Goal: Task Accomplishment & Management: Use online tool/utility

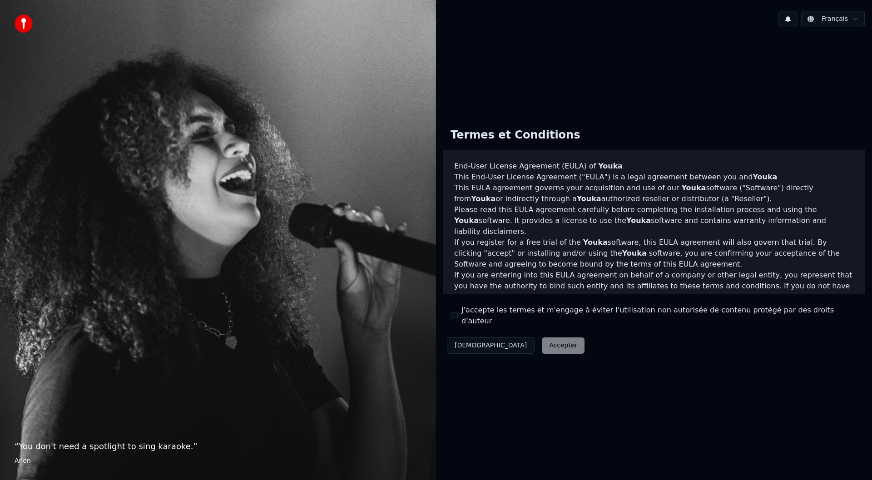
click at [454, 314] on button "J'accepte les termes et m'engage à éviter l'utilisation non autorisée de conten…" at bounding box center [454, 315] width 7 height 7
click at [542, 338] on button "Accepter" at bounding box center [563, 345] width 43 height 16
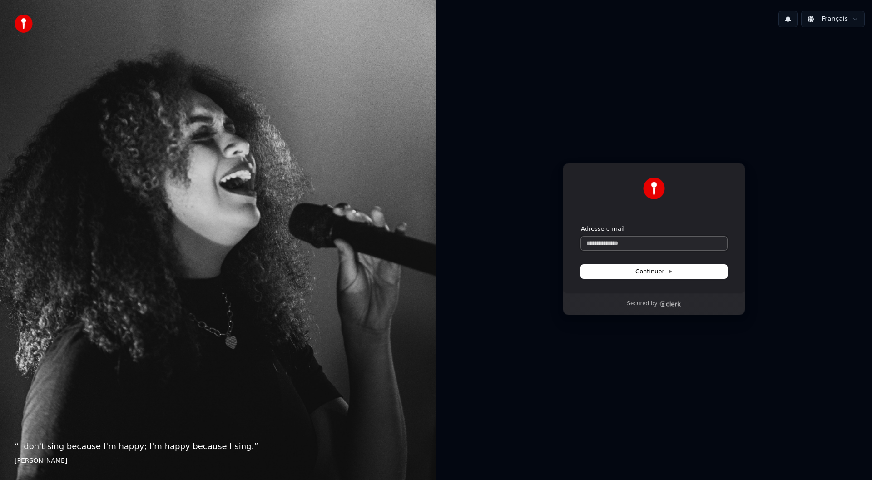
click at [636, 244] on input "Adresse e-mail" at bounding box center [654, 244] width 146 height 14
click at [581, 225] on button "submit" at bounding box center [581, 225] width 0 height 0
type input "**********"
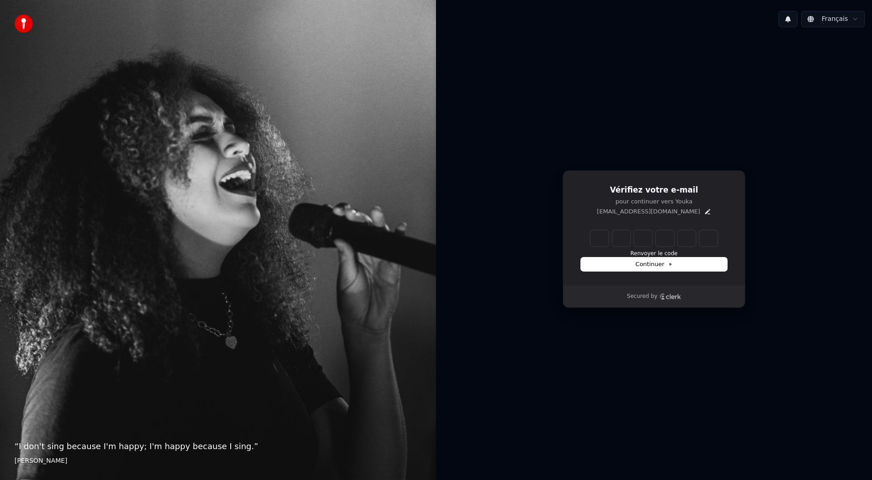
click at [599, 236] on input "Enter verification code" at bounding box center [653, 238] width 127 height 16
type input "******"
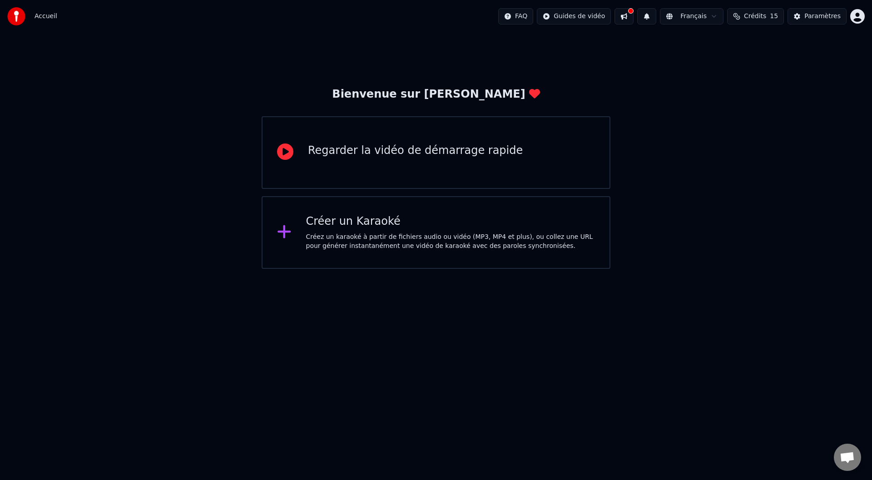
click at [357, 244] on div "Créez un karaoké à partir de fichiers audio ou vidéo (MP3, MP4 et plus), ou col…" at bounding box center [450, 242] width 289 height 18
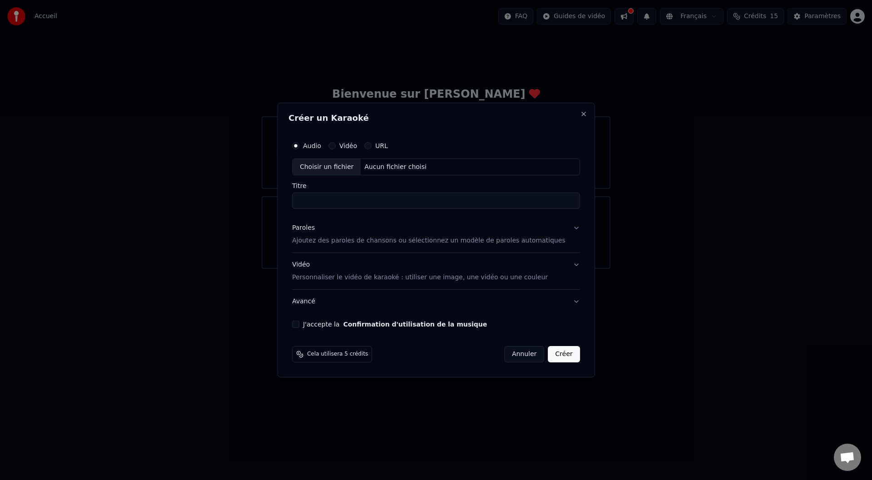
click at [388, 164] on div "Aucun fichier choisi" at bounding box center [395, 167] width 69 height 9
type input "**********"
click at [357, 238] on p "Ajoutez des paroles de chansons ou sélectionnez un modèle de paroles automatiqu…" at bounding box center [428, 241] width 273 height 9
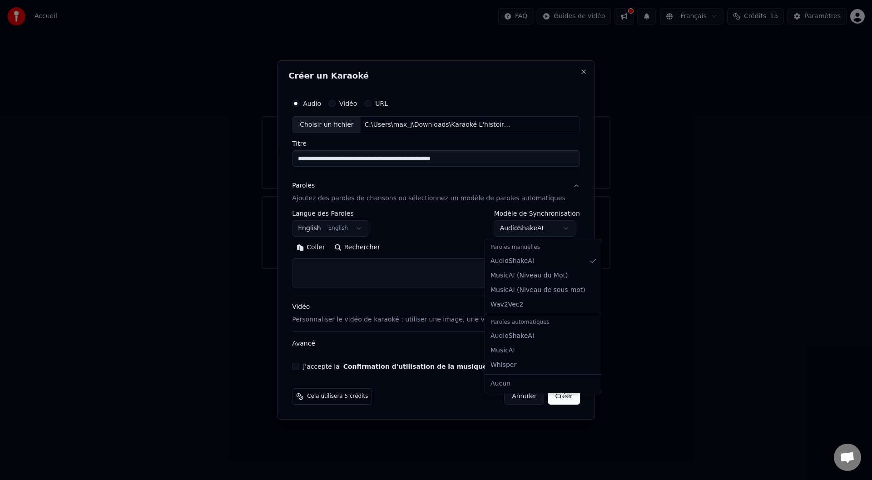
click at [520, 229] on body "**********" at bounding box center [436, 134] width 872 height 269
select select "****"
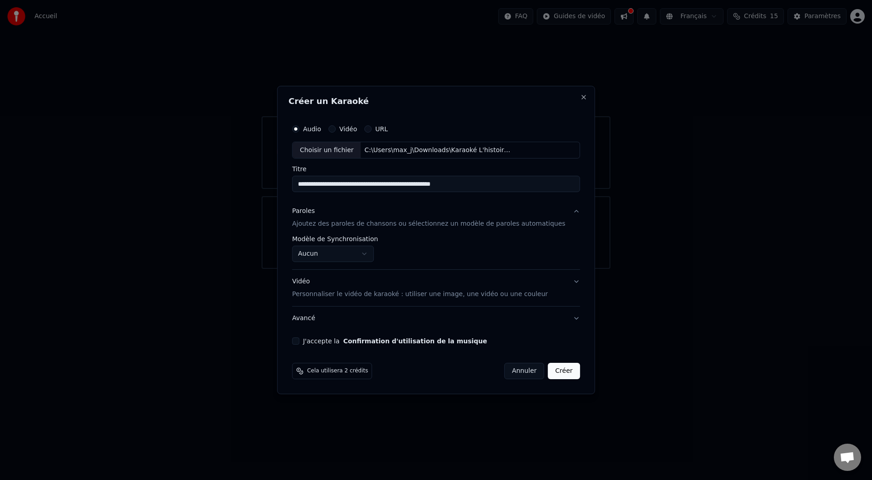
click at [335, 223] on p "Ajoutez des paroles de chansons ou sélectionnez un modèle de paroles automatiqu…" at bounding box center [428, 224] width 273 height 9
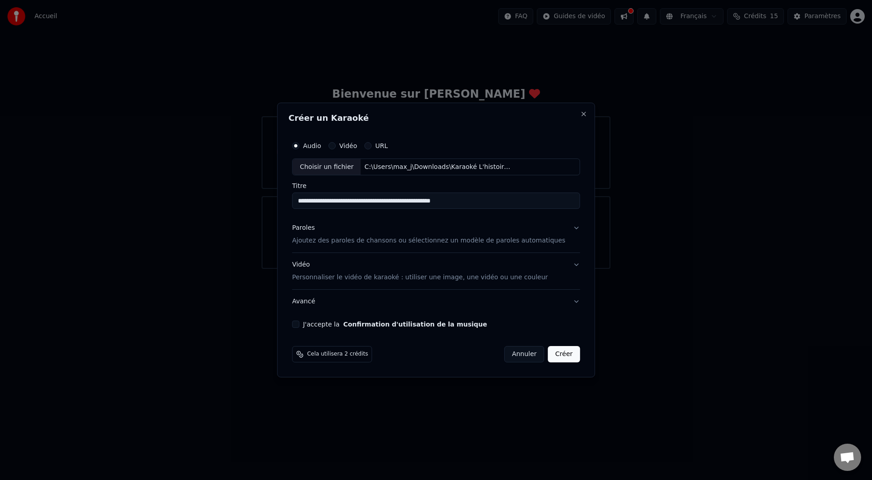
click at [356, 241] on p "Ajoutez des paroles de chansons ou sélectionnez un modèle de paroles automatiqu…" at bounding box center [428, 241] width 273 height 9
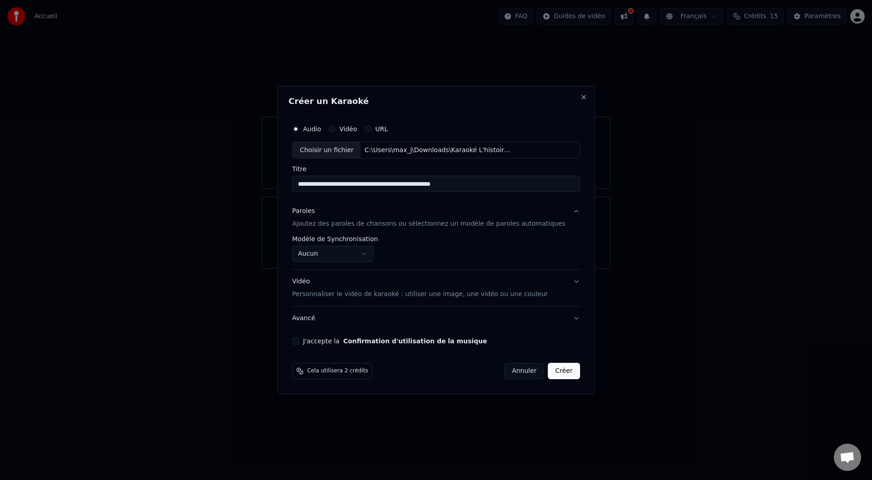
click at [331, 252] on body "**********" at bounding box center [436, 134] width 872 height 269
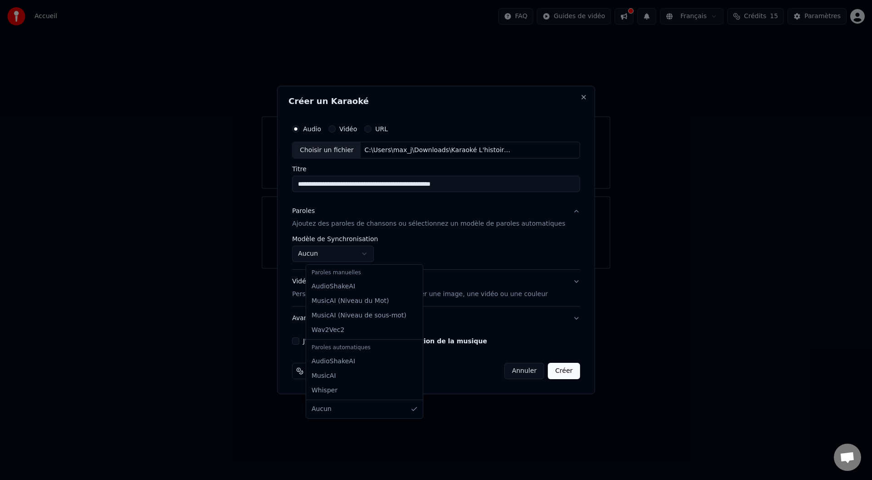
click at [335, 275] on div "Paroles manuelles" at bounding box center [364, 273] width 113 height 13
select select "**********"
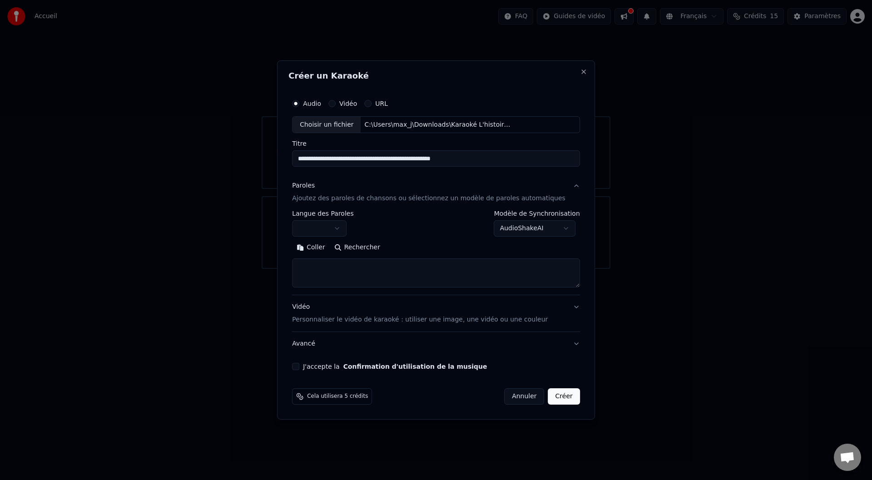
click at [342, 267] on textarea at bounding box center [436, 273] width 288 height 29
click at [405, 318] on p "Personnaliser le vidéo de karaoké : utiliser une image, une vidéo ou une couleur" at bounding box center [420, 319] width 256 height 9
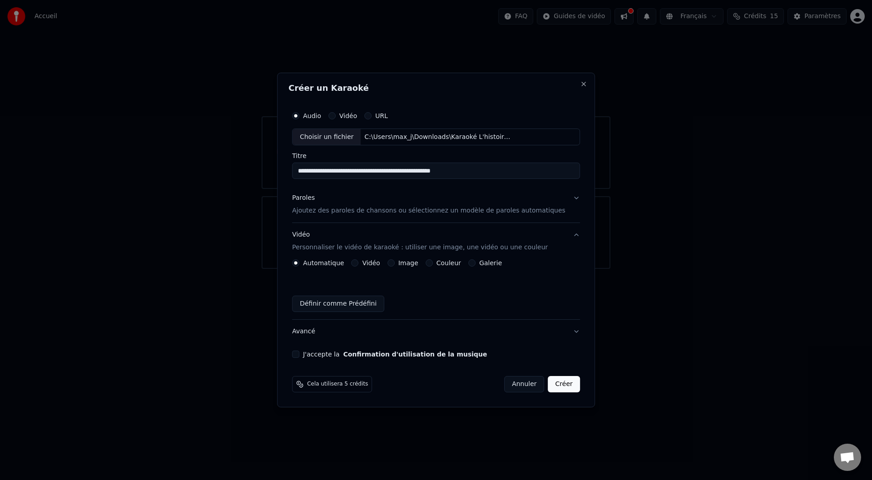
click at [372, 265] on div "Vidéo" at bounding box center [366, 262] width 29 height 7
click at [359, 262] on button "Vidéo" at bounding box center [355, 262] width 7 height 7
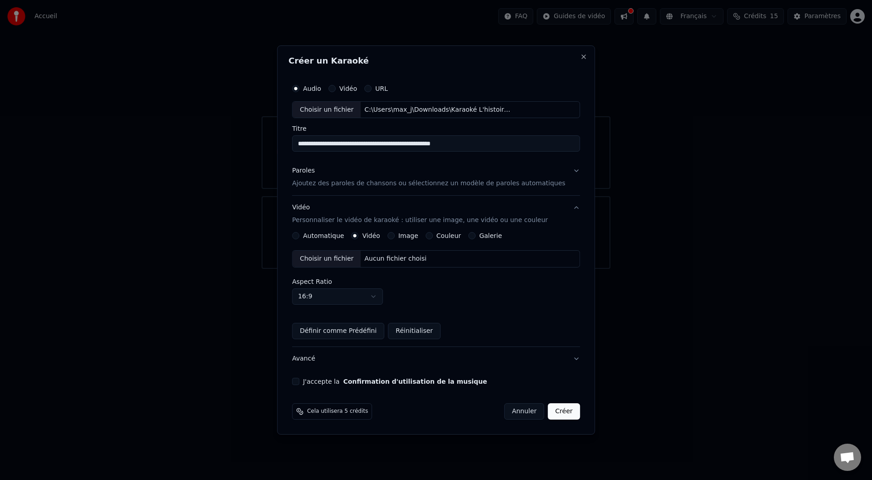
click at [404, 235] on div "Image" at bounding box center [402, 235] width 31 height 7
click at [323, 235] on label "Automatique" at bounding box center [323, 236] width 41 height 6
click at [299, 235] on button "Automatique" at bounding box center [295, 235] width 7 height 7
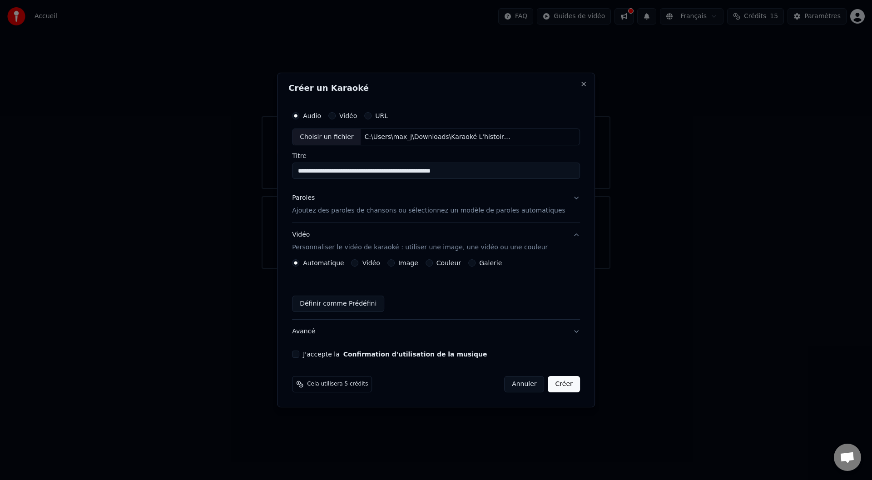
click at [315, 200] on div "Paroles" at bounding box center [303, 198] width 23 height 9
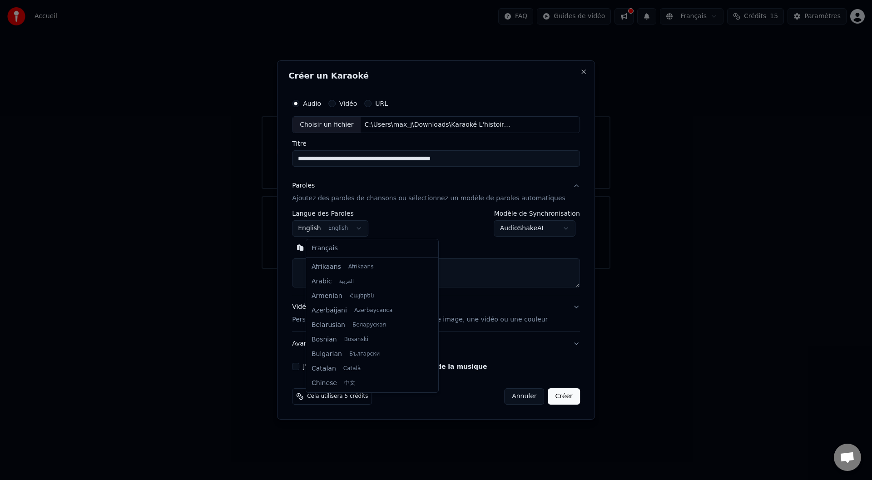
click at [361, 229] on body "**********" at bounding box center [436, 134] width 872 height 269
click at [362, 229] on body "**********" at bounding box center [436, 134] width 872 height 269
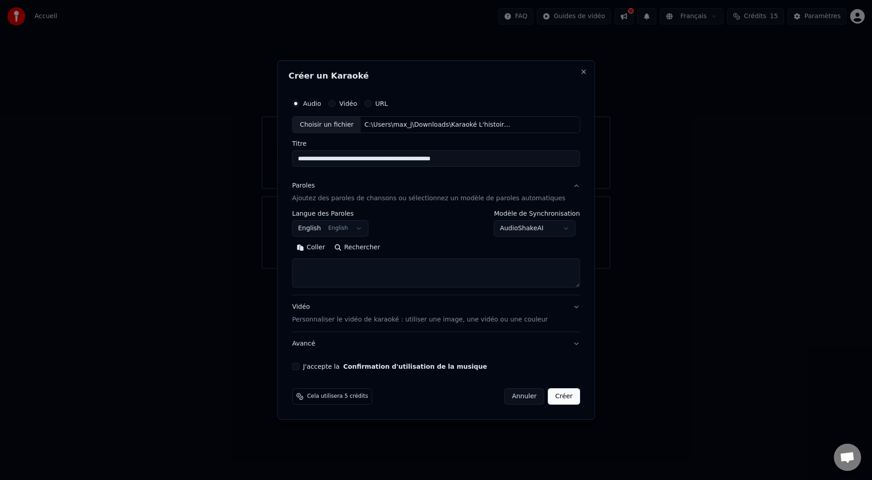
click at [523, 227] on body "**********" at bounding box center [436, 134] width 872 height 269
click at [522, 229] on body "**********" at bounding box center [436, 134] width 872 height 269
click at [526, 224] on body "**********" at bounding box center [436, 134] width 872 height 269
click at [349, 228] on body "**********" at bounding box center [436, 134] width 872 height 269
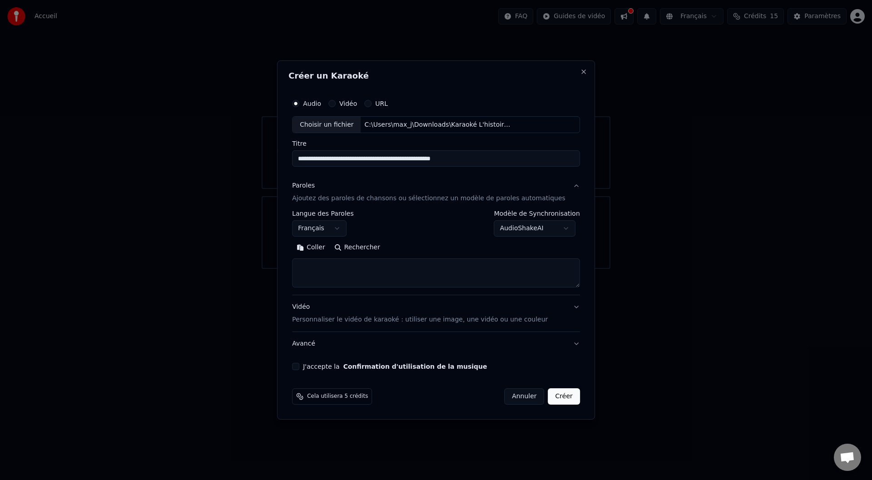
click at [349, 269] on textarea at bounding box center [436, 273] width 288 height 29
click at [552, 402] on button "Créer" at bounding box center [564, 396] width 32 height 16
select select "**"
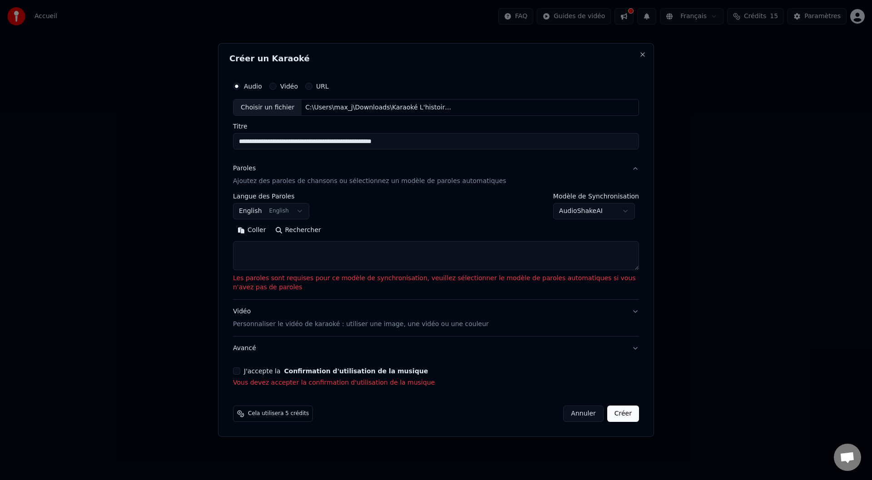
click at [236, 371] on button "J'accepte la Confirmation d'utilisation de la musique" at bounding box center [236, 370] width 7 height 7
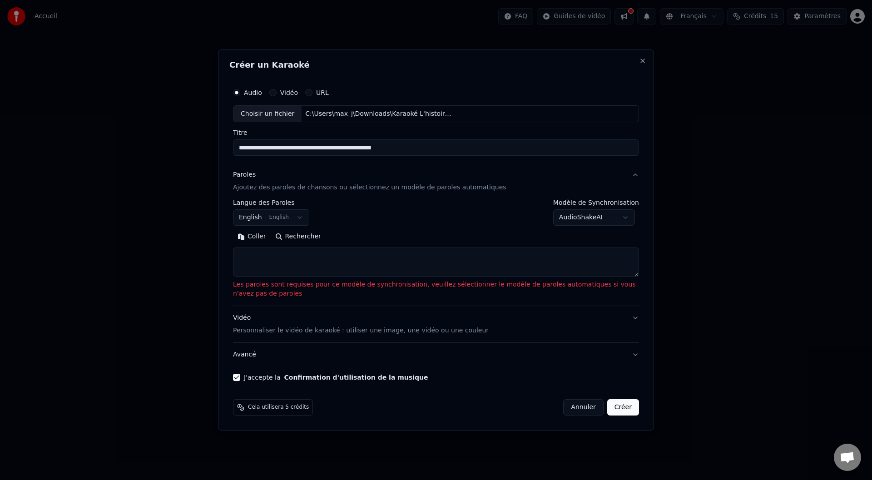
click at [284, 267] on textarea at bounding box center [436, 262] width 406 height 29
click at [303, 237] on button "Rechercher" at bounding box center [298, 237] width 55 height 15
click at [338, 262] on textarea at bounding box center [436, 262] width 406 height 29
click at [581, 220] on body "**********" at bounding box center [436, 134] width 872 height 269
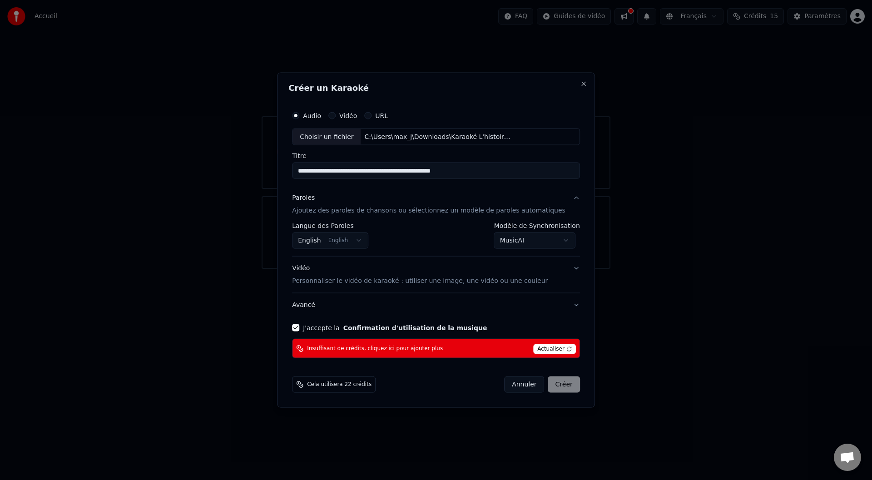
click at [525, 243] on body "**********" at bounding box center [436, 134] width 872 height 269
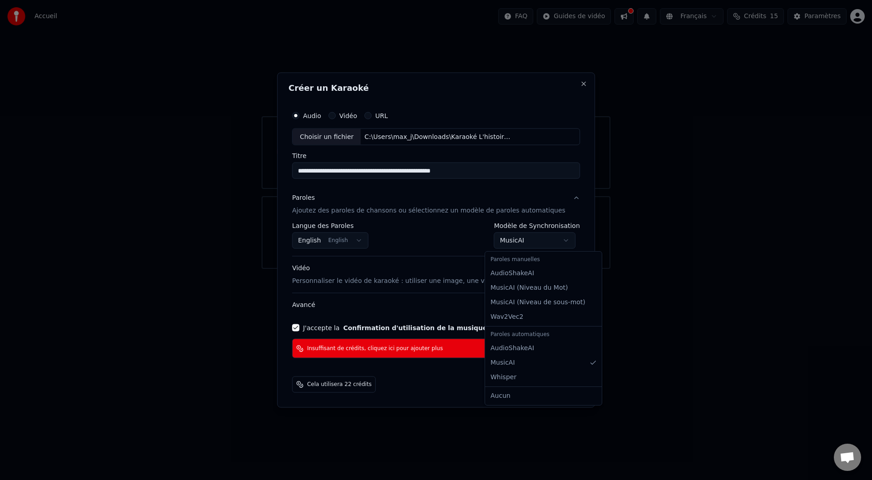
select select "**********"
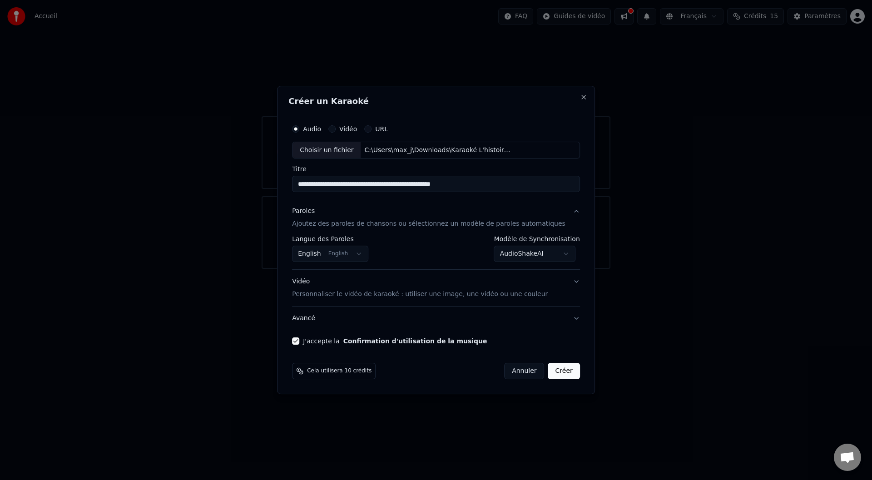
click at [321, 319] on button "Avancé" at bounding box center [436, 319] width 288 height 24
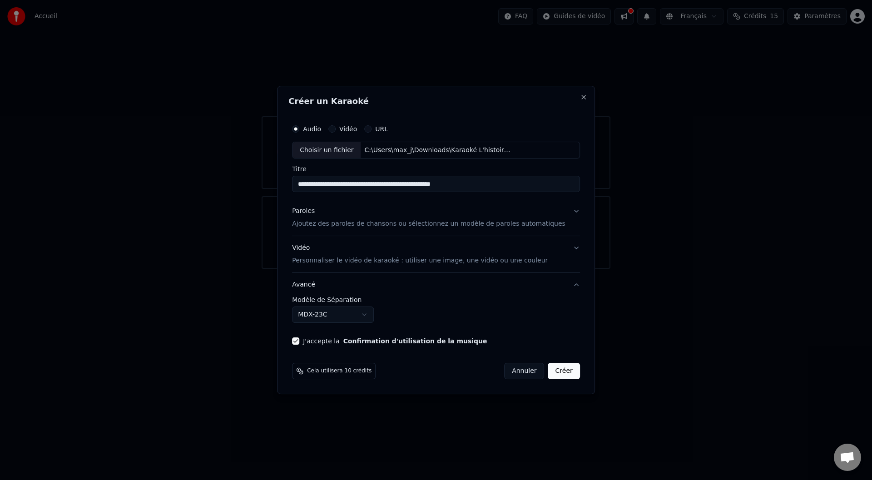
click at [345, 269] on body "**********" at bounding box center [436, 134] width 872 height 269
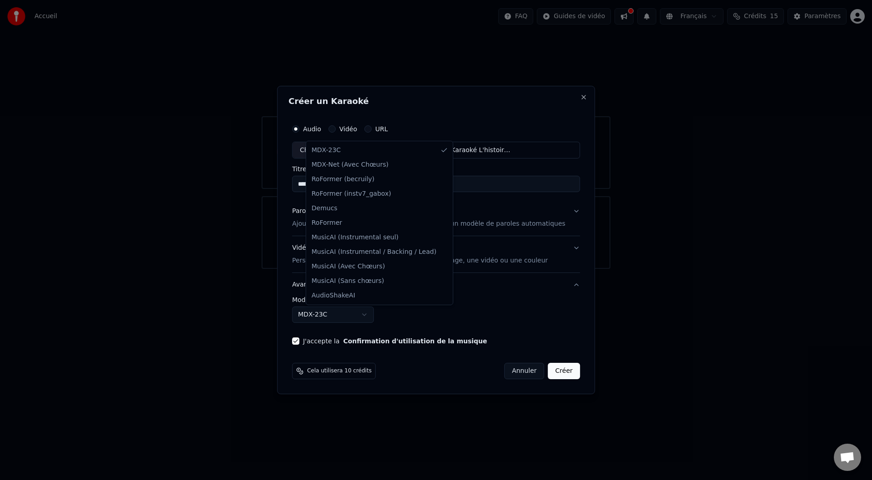
click at [346, 269] on body "**********" at bounding box center [436, 134] width 872 height 269
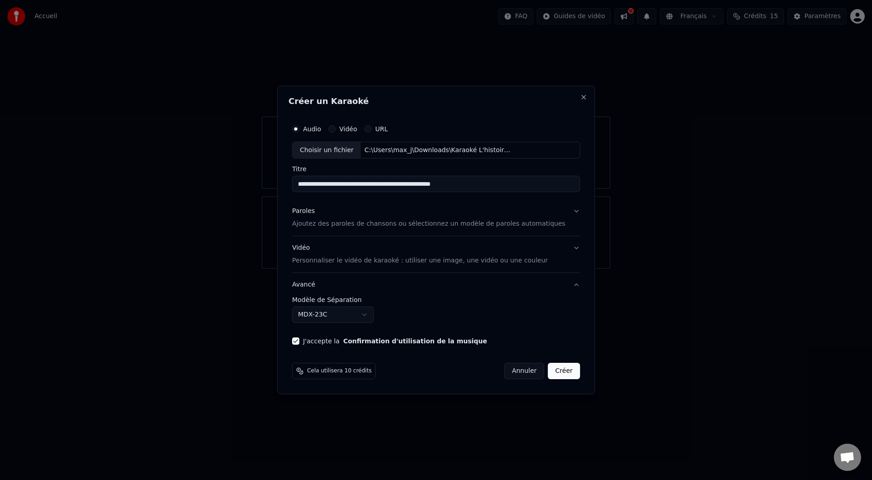
click at [317, 287] on button "Avancé" at bounding box center [436, 285] width 288 height 24
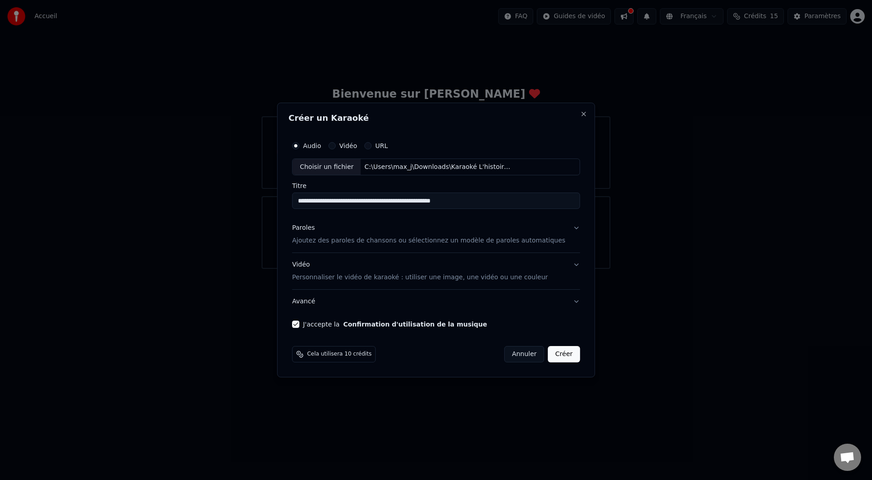
click at [554, 357] on button "Créer" at bounding box center [564, 354] width 32 height 16
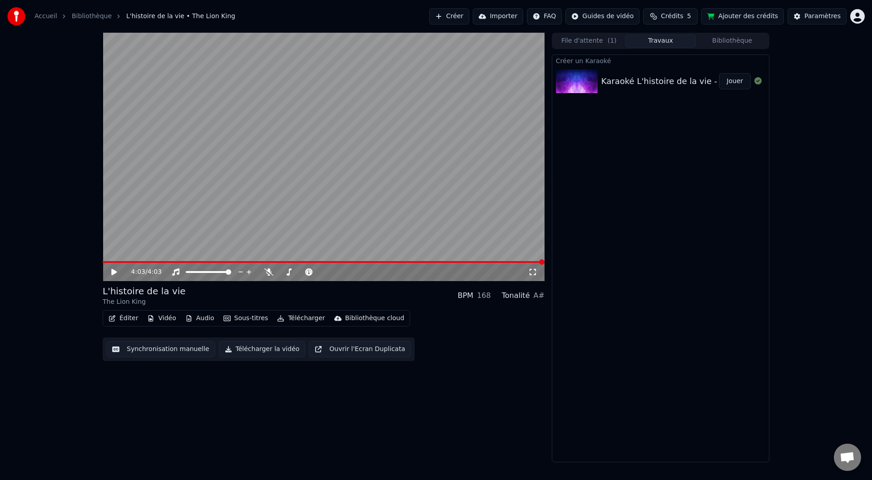
click at [113, 271] on icon at bounding box center [113, 272] width 5 height 6
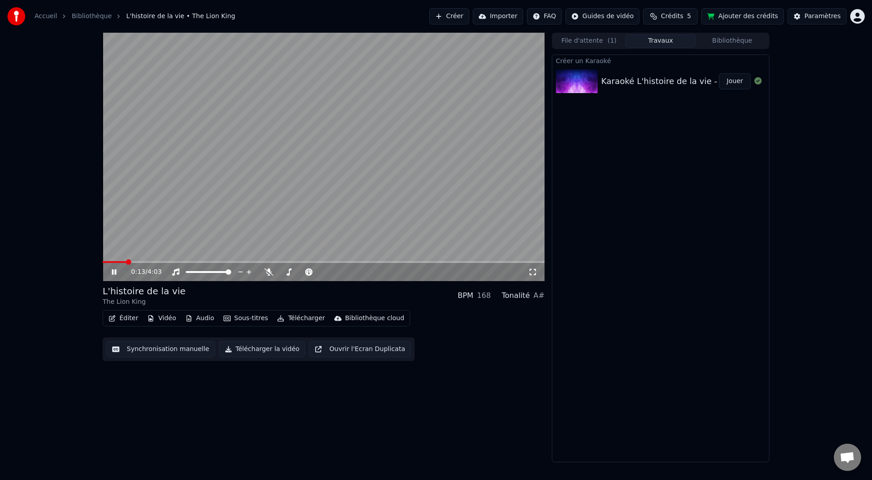
click at [125, 261] on span at bounding box center [115, 262] width 24 height 2
click at [182, 261] on video at bounding box center [324, 157] width 442 height 248
click at [192, 264] on div "0:14 / 4:03" at bounding box center [324, 272] width 442 height 18
click at [195, 262] on span at bounding box center [324, 262] width 442 height 2
click at [223, 224] on video at bounding box center [324, 157] width 442 height 248
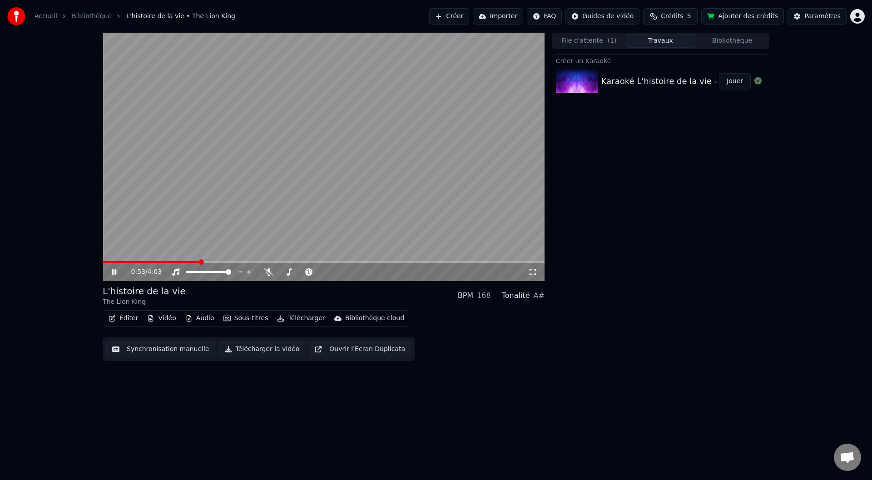
click at [232, 262] on span at bounding box center [324, 262] width 442 height 2
click at [361, 263] on div "1:11 / 4:03" at bounding box center [324, 272] width 442 height 18
click at [267, 273] on icon at bounding box center [268, 271] width 9 height 7
click at [267, 272] on icon at bounding box center [268, 271] width 5 height 7
click at [267, 272] on icon at bounding box center [268, 271] width 9 height 7
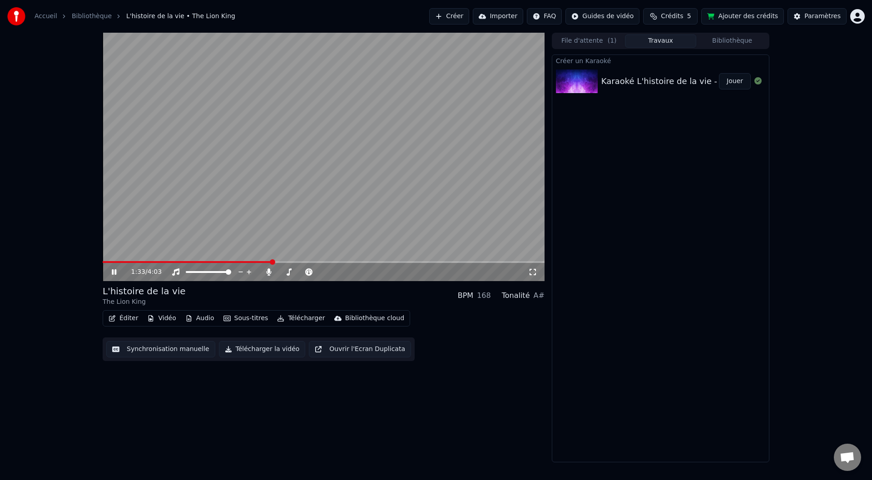
click at [235, 315] on button "Sous-titres" at bounding box center [246, 318] width 52 height 13
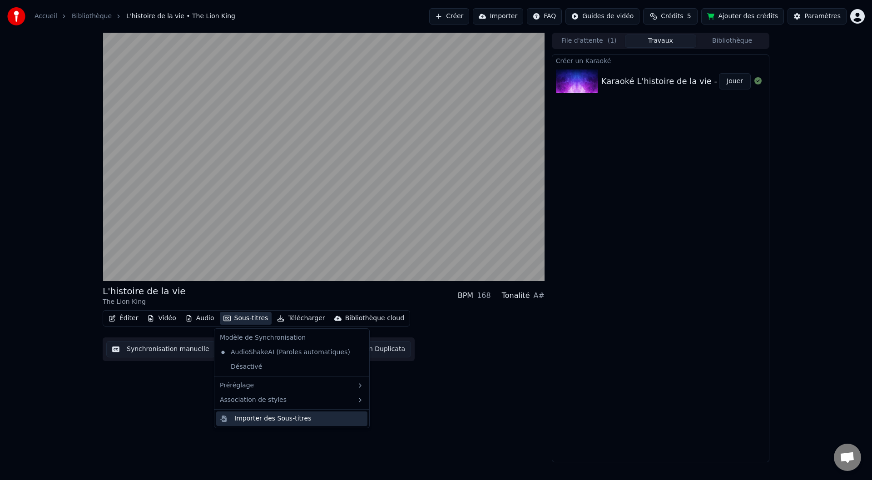
click at [268, 419] on div "Importer des Sous-titres" at bounding box center [272, 418] width 77 height 9
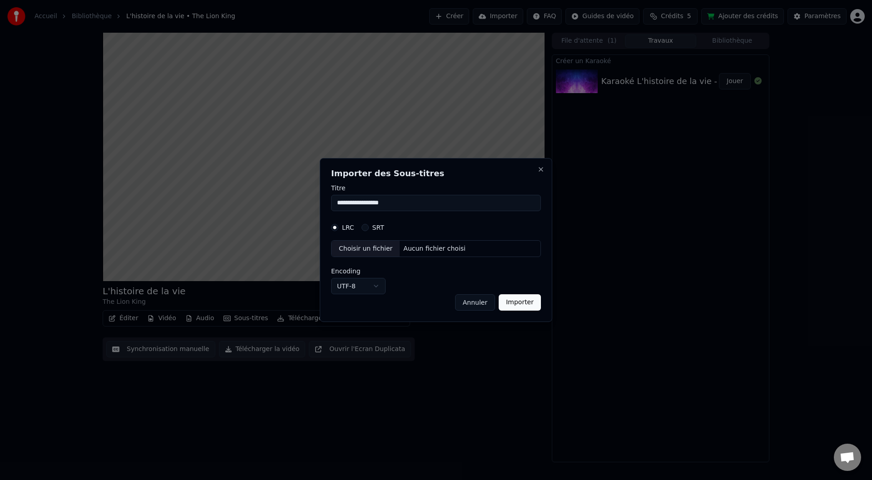
click at [413, 247] on div "Aucun fichier choisi" at bounding box center [434, 248] width 69 height 9
click at [482, 304] on button "Annuler" at bounding box center [475, 302] width 40 height 16
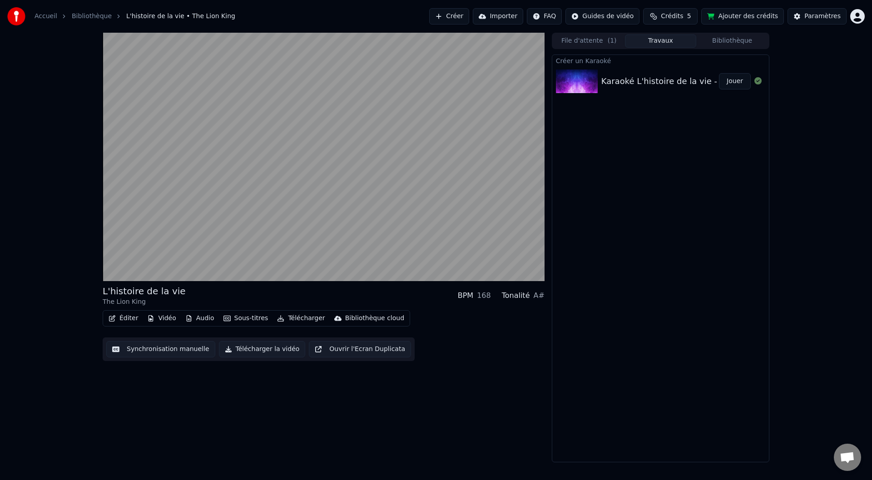
click at [157, 350] on button "Synchronisation manuelle" at bounding box center [160, 349] width 109 height 16
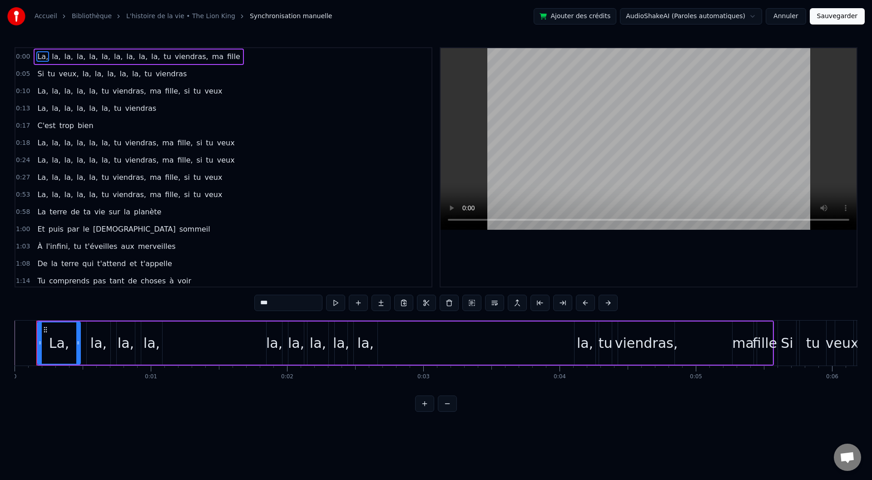
click at [61, 344] on div "La," at bounding box center [59, 343] width 20 height 20
click at [211, 58] on span "ma" at bounding box center [217, 56] width 13 height 10
type input "*****"
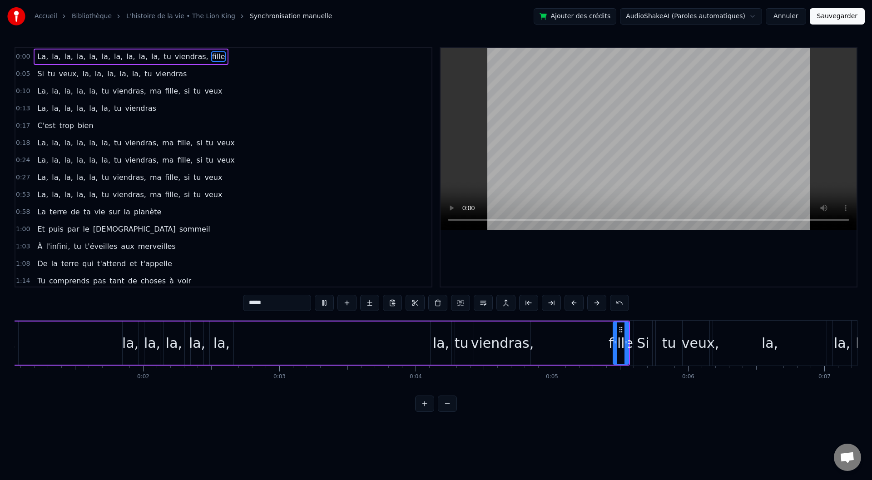
scroll to position [0, 92]
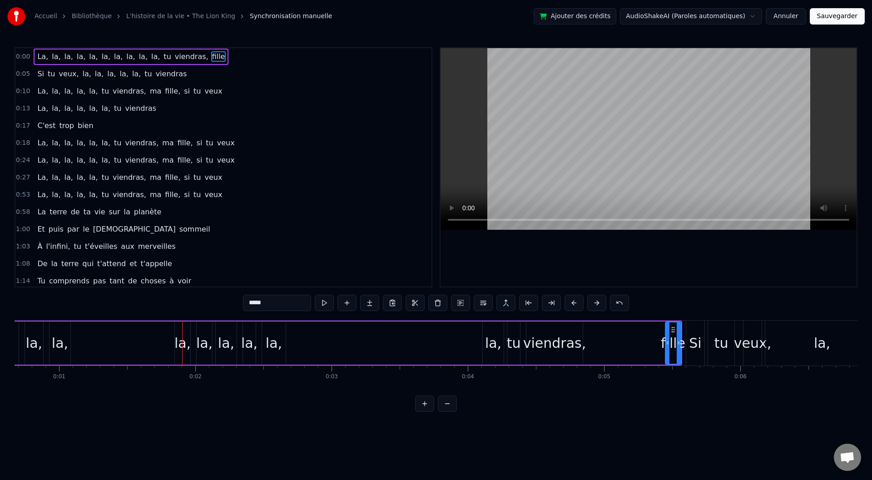
click at [259, 304] on input "*****" at bounding box center [277, 303] width 68 height 16
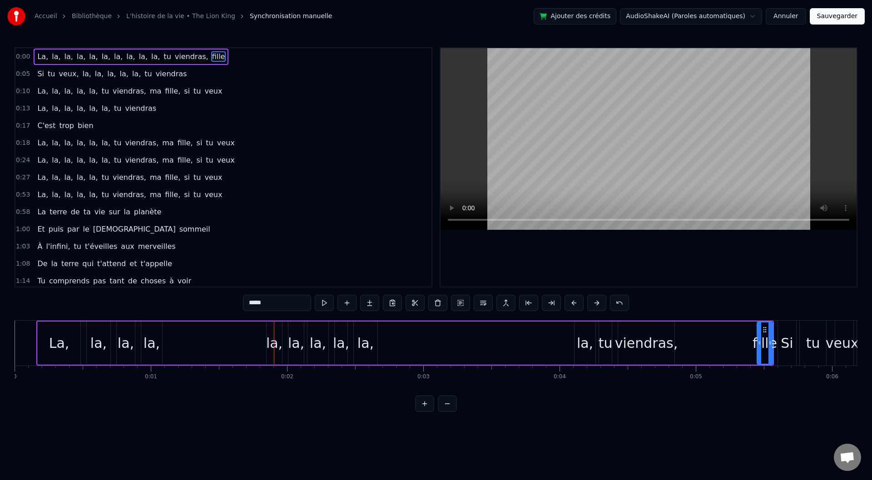
click at [55, 353] on div "La," at bounding box center [59, 343] width 20 height 20
click at [64, 347] on div "La," at bounding box center [59, 343] width 20 height 20
click at [149, 348] on div "la," at bounding box center [152, 343] width 16 height 20
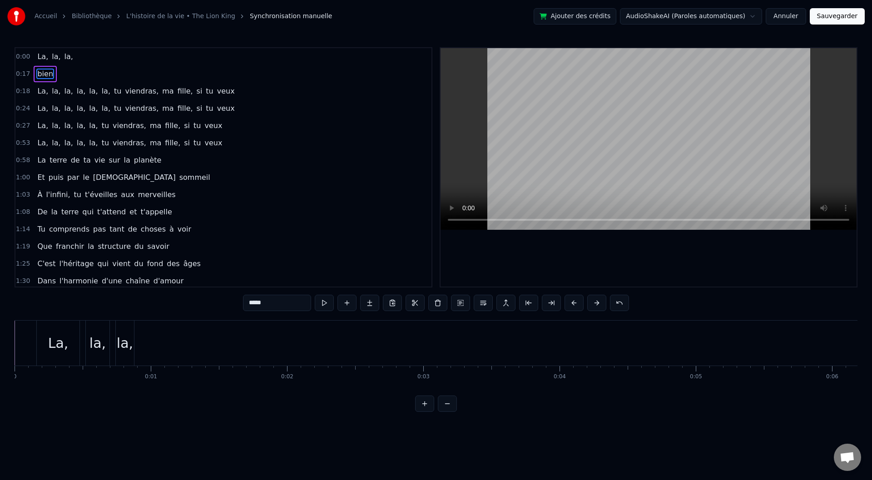
type input "****"
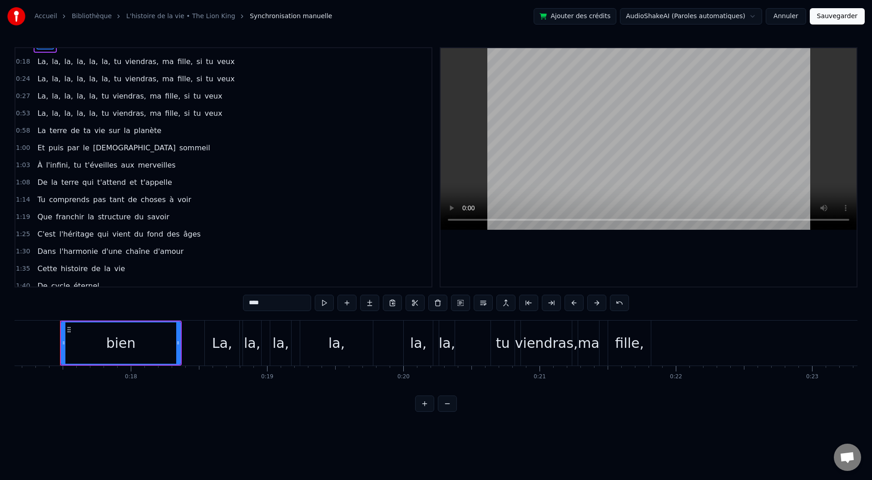
scroll to position [158, 0]
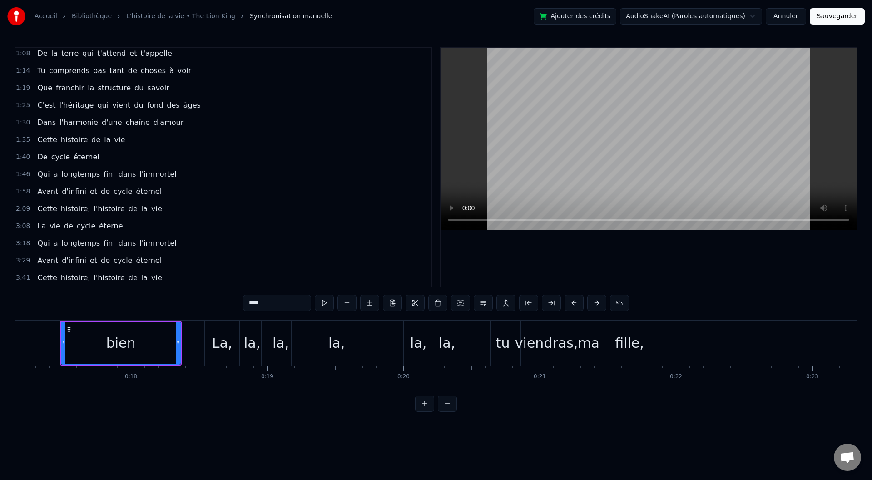
click at [134, 277] on div "Cette histoire, l'histoire de la vie" at bounding box center [100, 278] width 132 height 16
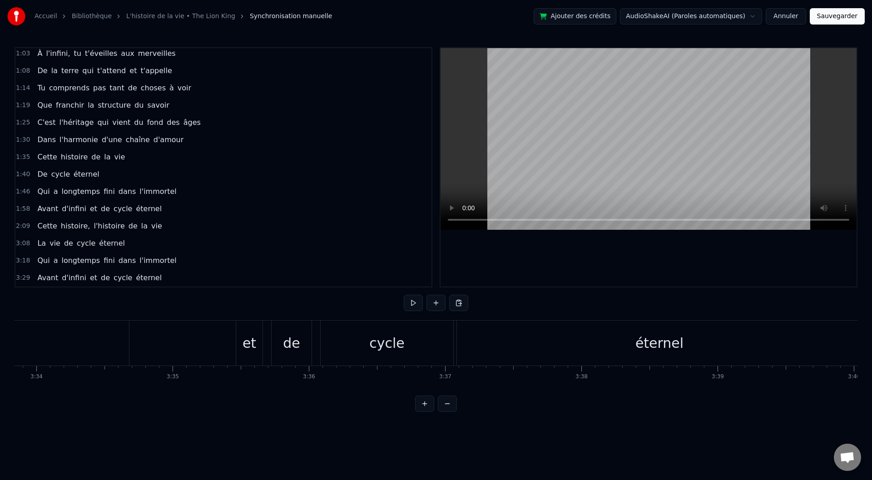
scroll to position [0, 30199]
click at [135, 277] on span "éternel" at bounding box center [149, 277] width 28 height 10
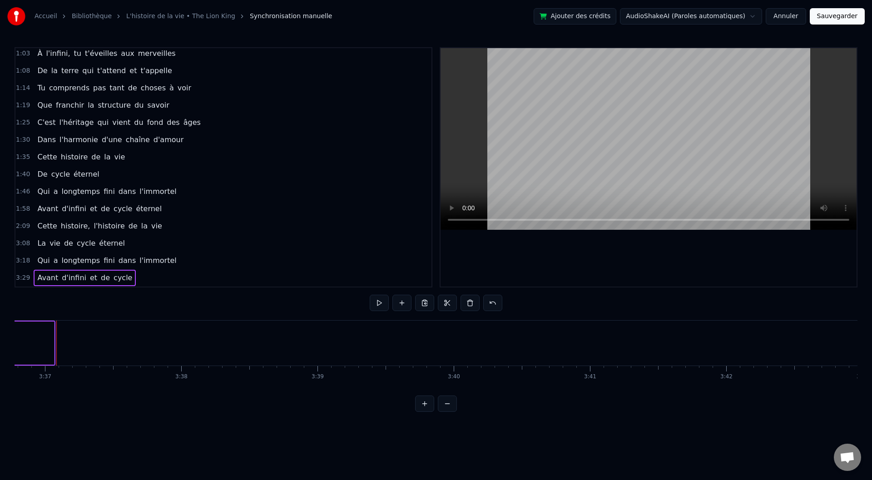
click at [113, 277] on span "cycle" at bounding box center [123, 277] width 20 height 10
click at [36, 275] on span "Avant" at bounding box center [47, 277] width 23 height 10
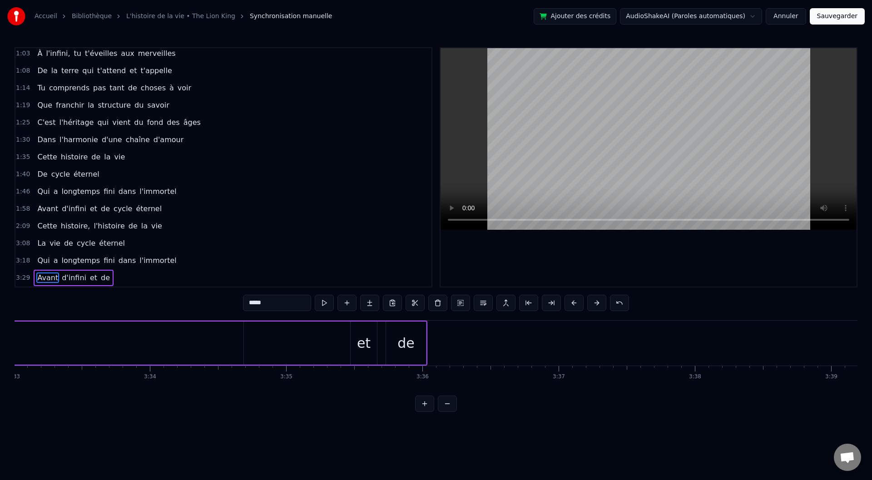
click at [17, 278] on span "3:29" at bounding box center [23, 277] width 14 height 9
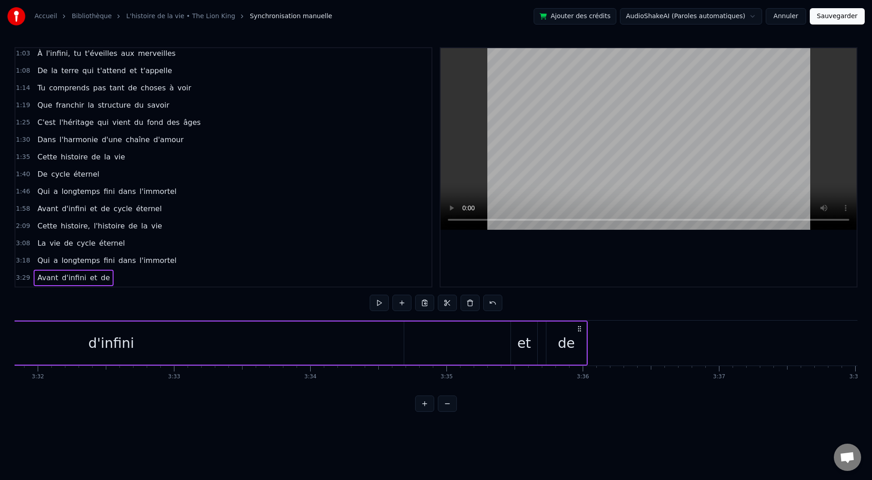
scroll to position [124, 0]
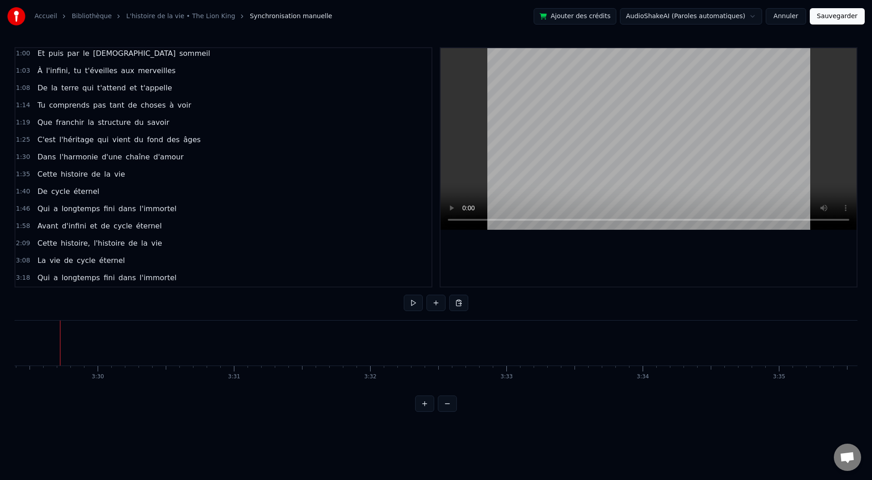
click at [18, 278] on span "3:18" at bounding box center [23, 277] width 14 height 9
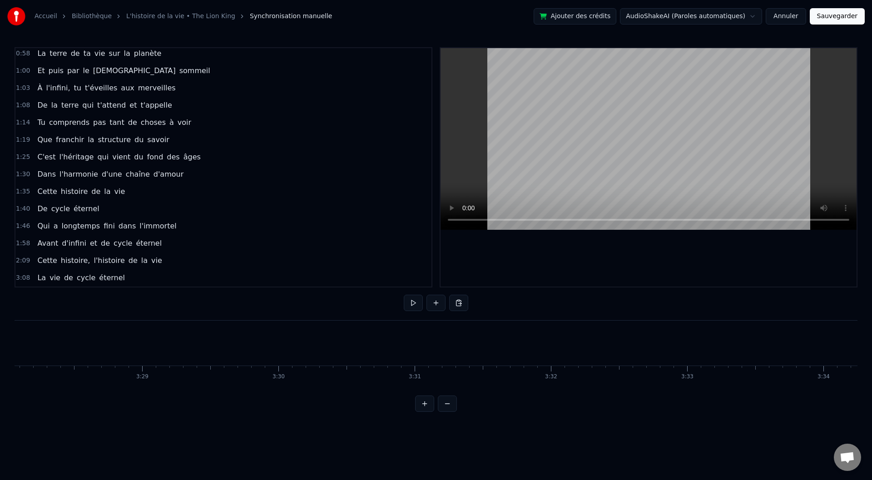
scroll to position [107, 0]
click at [22, 262] on span "2:09" at bounding box center [23, 260] width 14 height 9
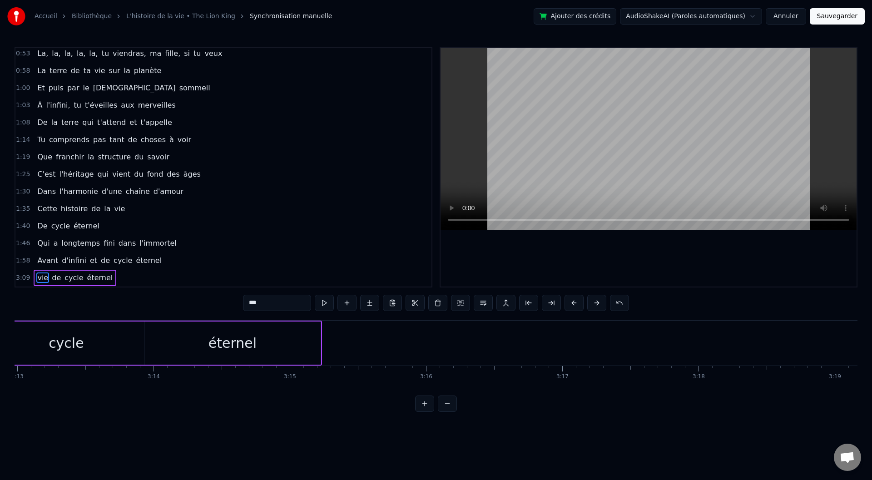
click at [22, 262] on span "1:58" at bounding box center [23, 260] width 14 height 9
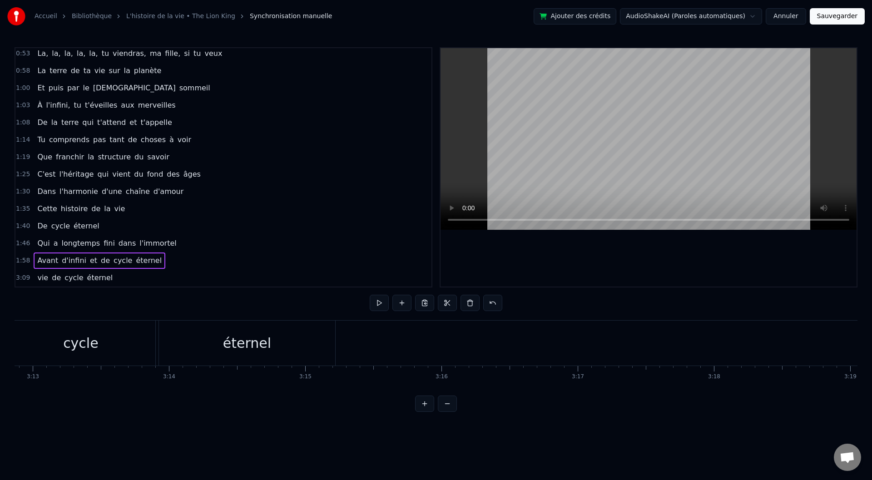
scroll to position [72, 0]
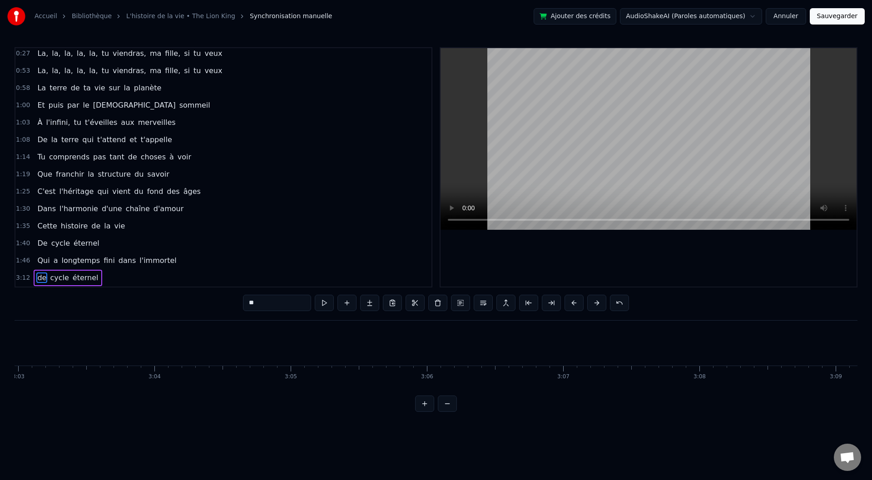
type input "*****"
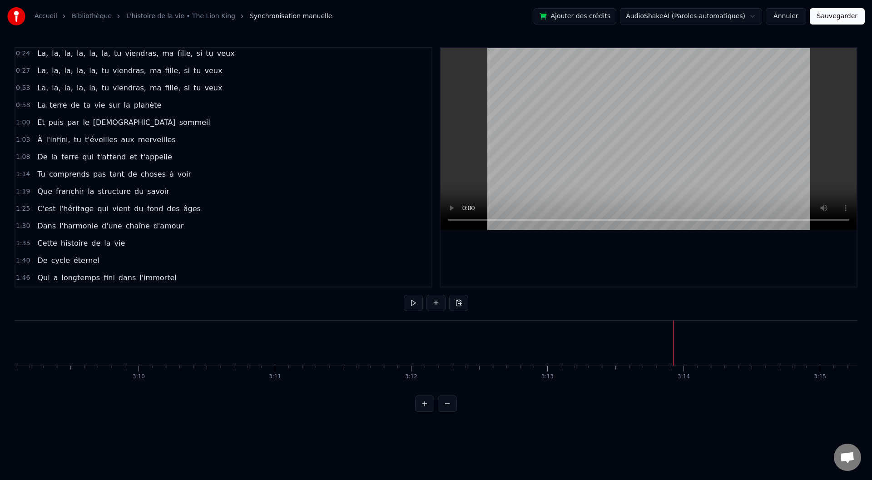
scroll to position [55, 0]
click at [22, 262] on span "1:40" at bounding box center [23, 260] width 14 height 9
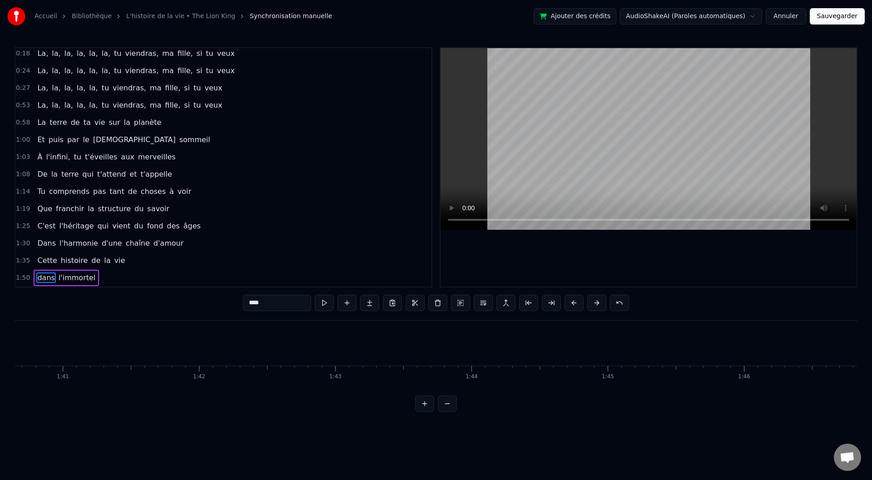
type input "**********"
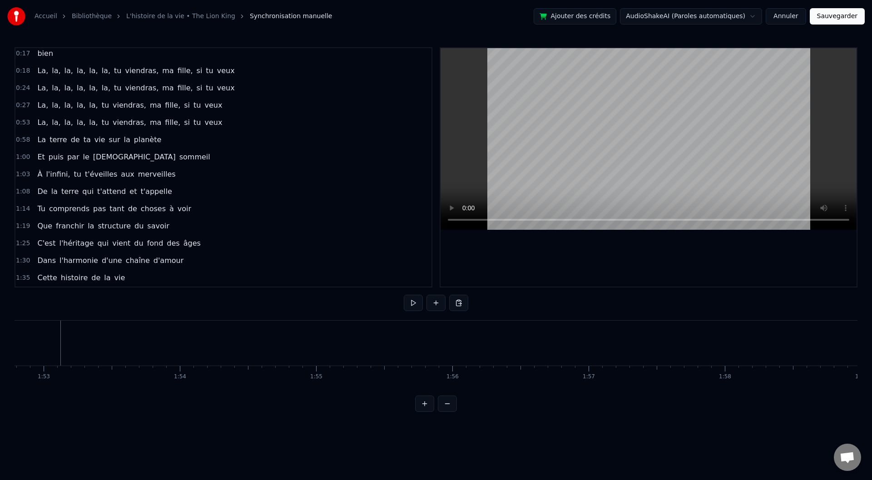
click at [22, 262] on span "1:30" at bounding box center [23, 260] width 14 height 9
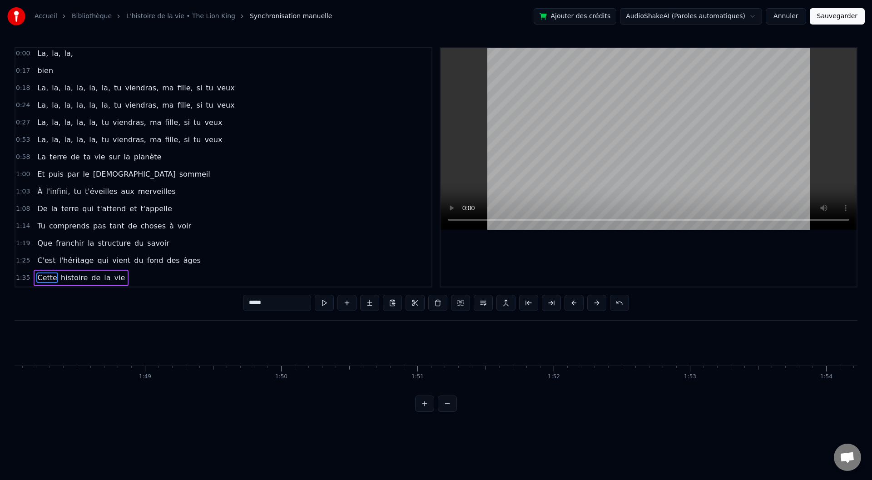
type input "********"
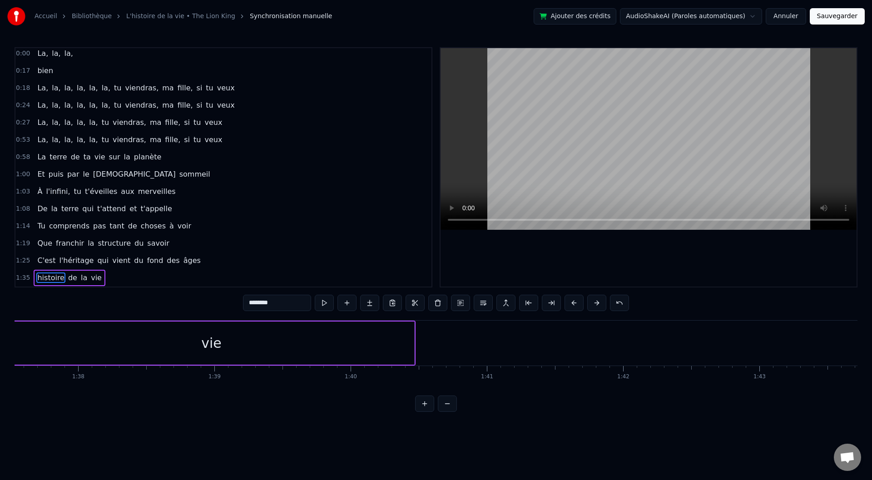
click at [22, 262] on span "1:25" at bounding box center [23, 260] width 14 height 9
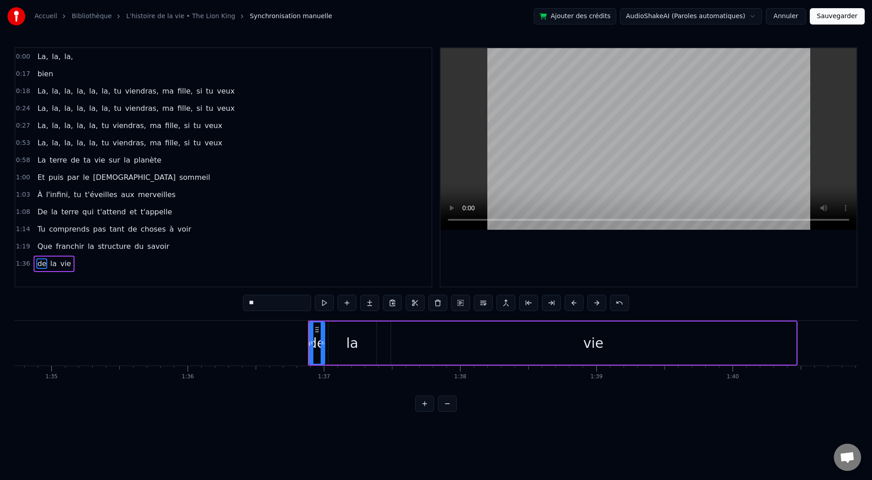
scroll to position [0, 0]
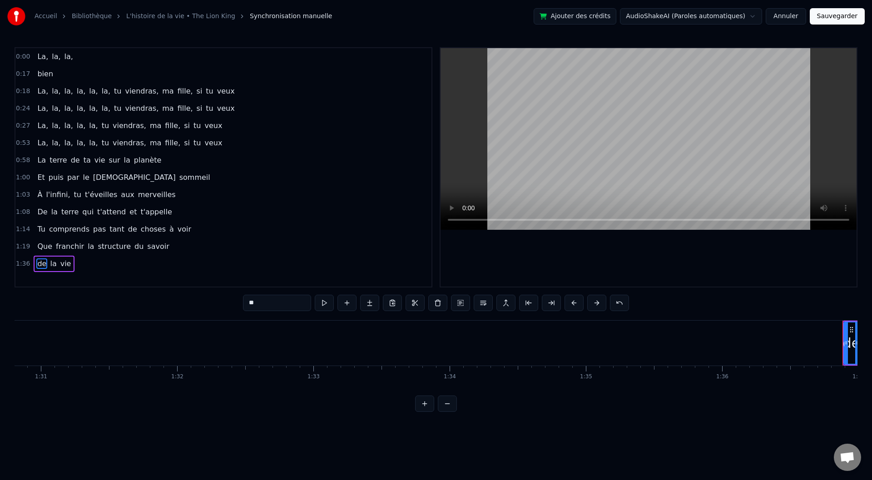
type input "**"
click at [22, 262] on span "1:37" at bounding box center [23, 263] width 14 height 9
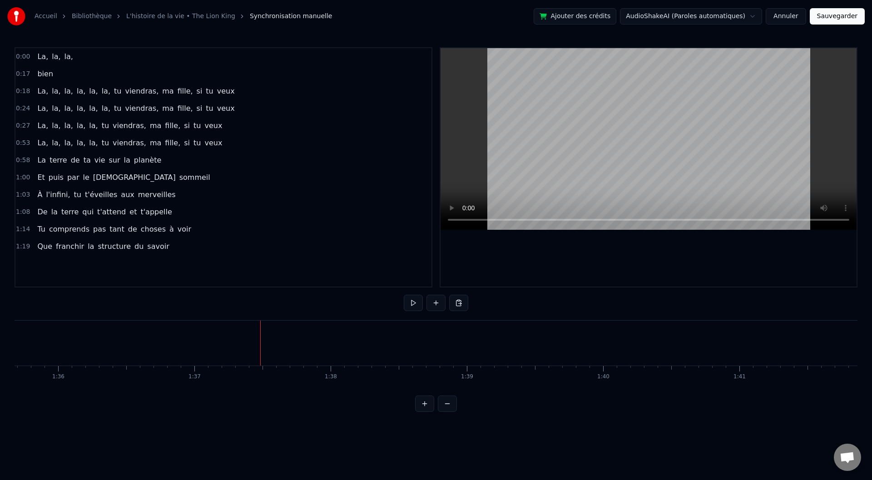
click at [23, 252] on div "1:19 Que franchir la structure du savoir" at bounding box center [223, 246] width 416 height 17
click at [25, 249] on div "0:00 La, la, la, 0:17 bien 0:18 La, la, la, la, la, la, tu viendras, ma fille, …" at bounding box center [224, 167] width 418 height 240
click at [25, 222] on div "1:14 Tu comprends pas tant de choses à voir" at bounding box center [223, 229] width 416 height 17
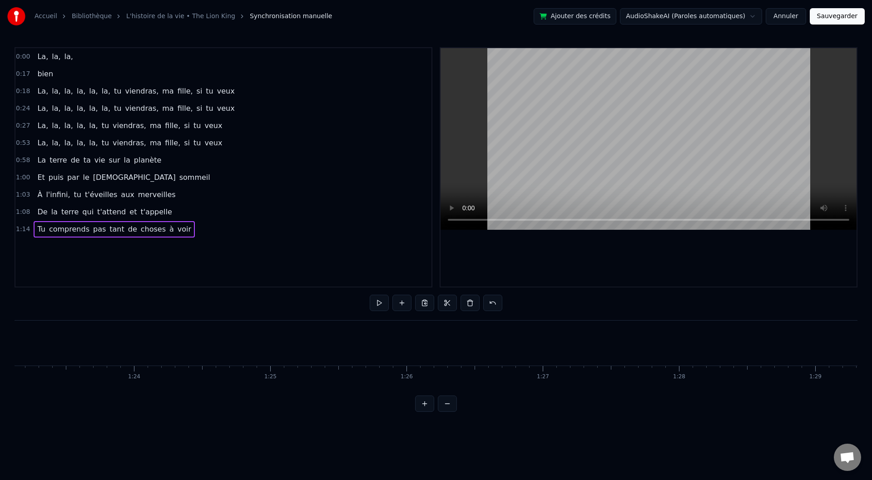
click at [27, 211] on span "1:08" at bounding box center [23, 212] width 14 height 9
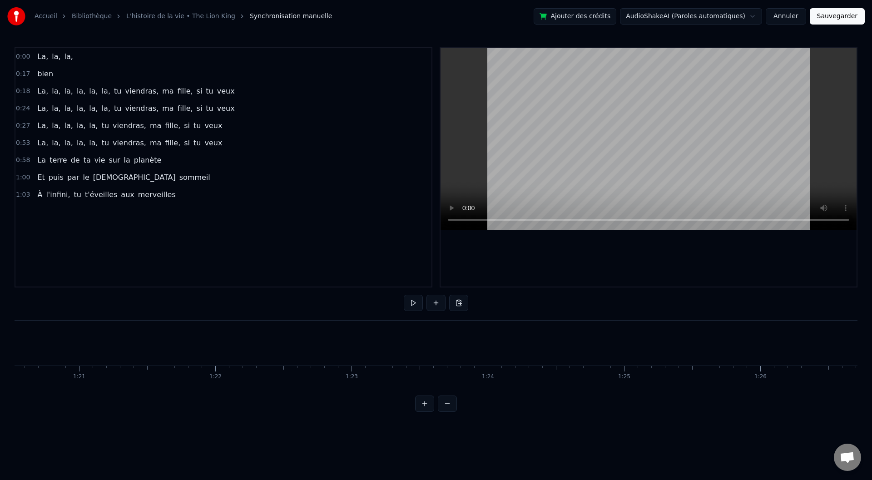
drag, startPoint x: 27, startPoint y: 200, endPoint x: 28, endPoint y: 194, distance: 6.0
click at [28, 198] on div "1:03 À l'infini, tu t'éveilles aux merveilles" at bounding box center [223, 194] width 416 height 17
click at [30, 185] on div "1:00 Et puis par le [DEMOGRAPHIC_DATA] sommeil" at bounding box center [223, 177] width 416 height 17
click at [30, 175] on div "0:00 La, la, la, 0:17 bien 0:18 La, la, la, la, la, la, tu viendras, ma fille, …" at bounding box center [224, 167] width 418 height 240
click at [21, 156] on span "0:58" at bounding box center [23, 160] width 14 height 9
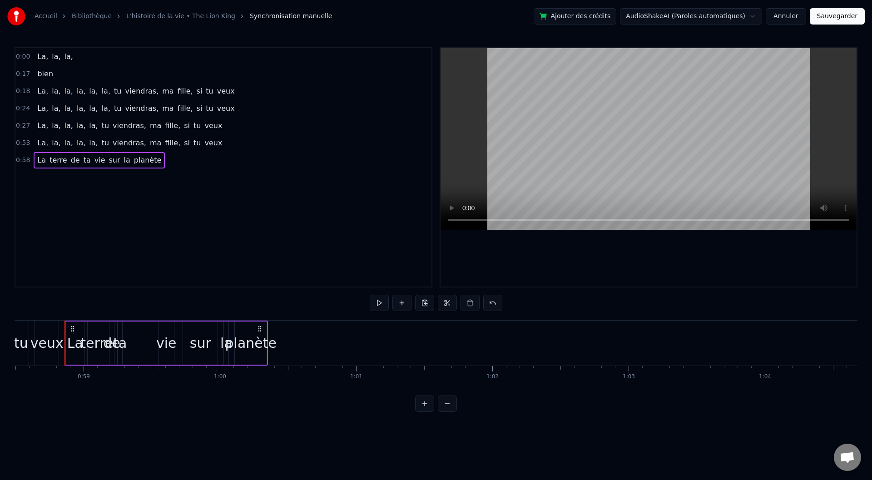
click at [25, 139] on span "0:53" at bounding box center [23, 143] width 14 height 9
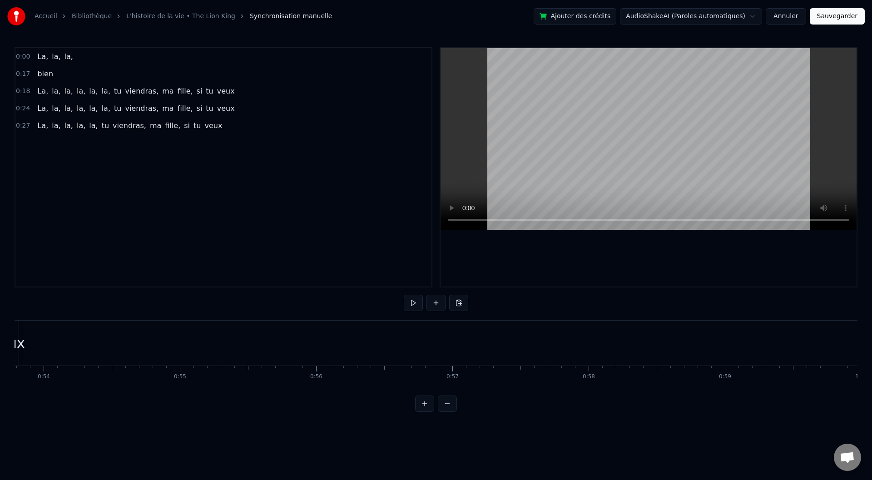
click at [24, 122] on span "0:27" at bounding box center [23, 125] width 14 height 9
click at [22, 109] on span "0:24" at bounding box center [23, 108] width 14 height 9
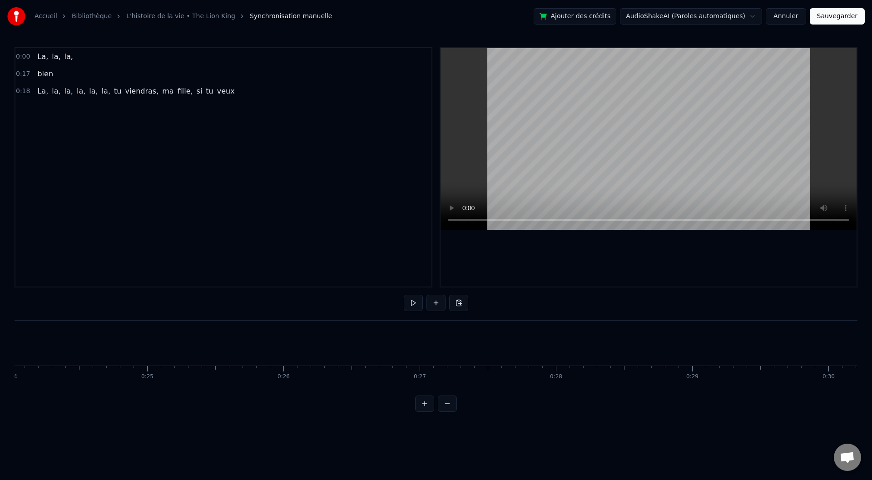
click at [16, 89] on span "0:18" at bounding box center [23, 91] width 14 height 9
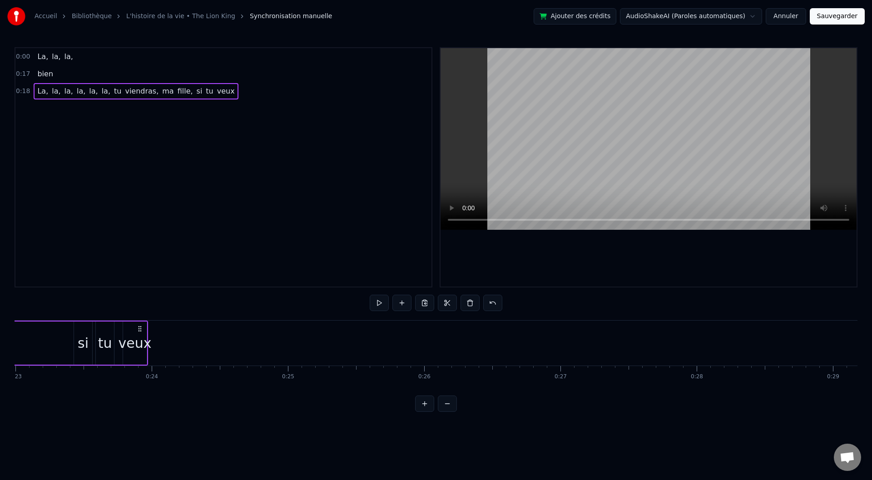
click at [21, 89] on span "0:18" at bounding box center [23, 91] width 14 height 9
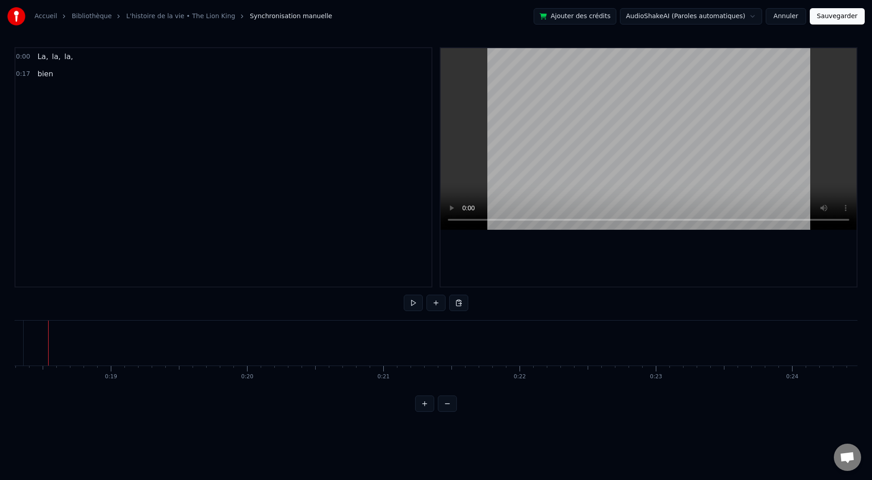
click at [20, 75] on span "0:17" at bounding box center [23, 73] width 14 height 9
click at [21, 58] on span "0:00" at bounding box center [23, 56] width 14 height 9
drag, startPoint x: 488, startPoint y: 342, endPoint x: 237, endPoint y: 340, distance: 251.6
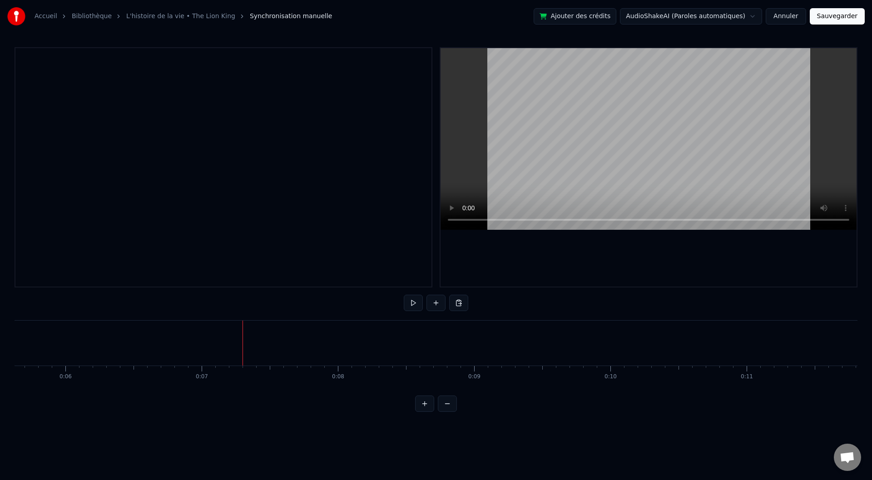
click at [135, 151] on div at bounding box center [224, 167] width 418 height 240
drag, startPoint x: 91, startPoint y: 344, endPoint x: 68, endPoint y: 345, distance: 23.2
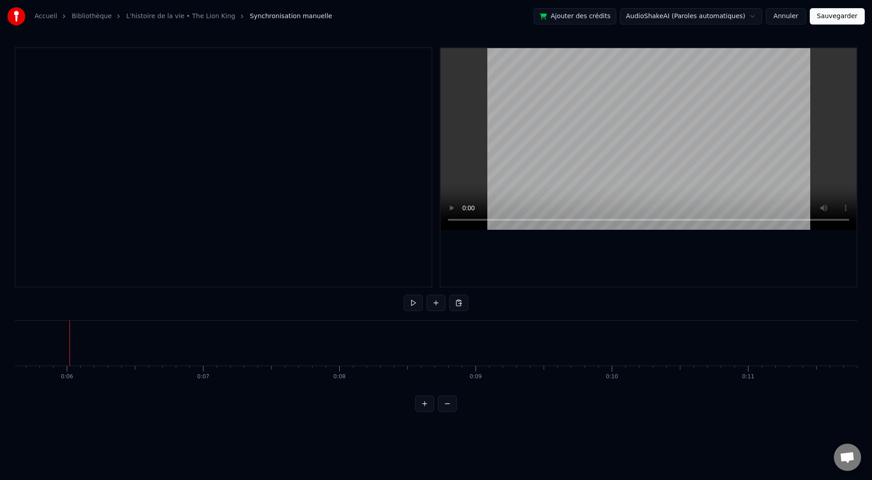
click at [536, 123] on video at bounding box center [649, 139] width 416 height 182
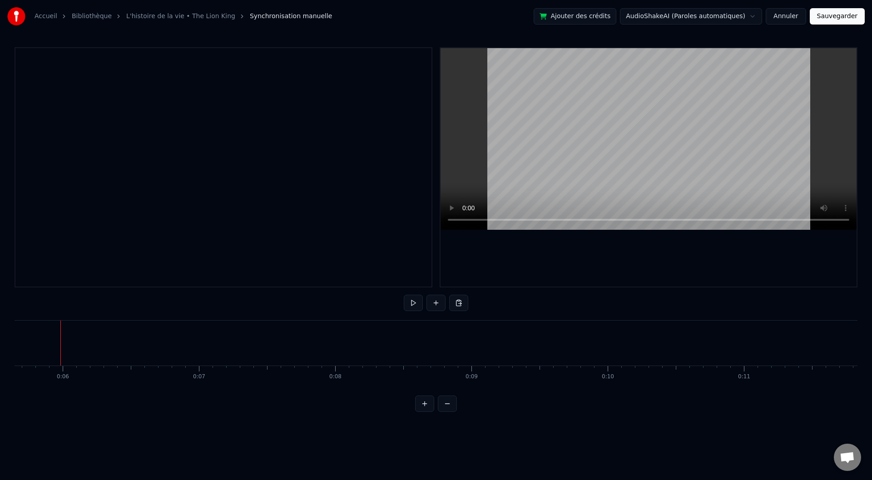
click at [0, 340] on div "Accueil Bibliothèque L'histoire de la vie • The Lion King Synchronisation manue…" at bounding box center [436, 206] width 872 height 412
click at [419, 213] on div at bounding box center [436, 167] width 843 height 240
click at [413, 214] on div at bounding box center [436, 167] width 843 height 240
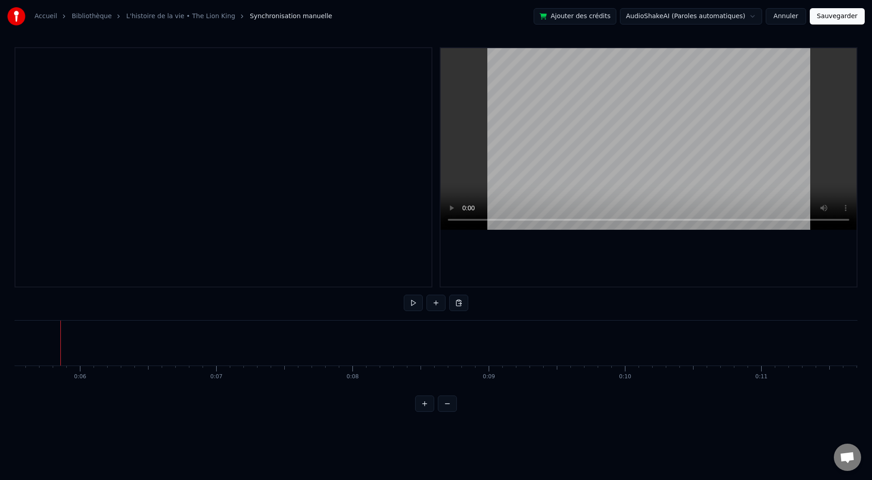
click at [140, 18] on link "L'histoire de la vie • The Lion King" at bounding box center [180, 16] width 109 height 9
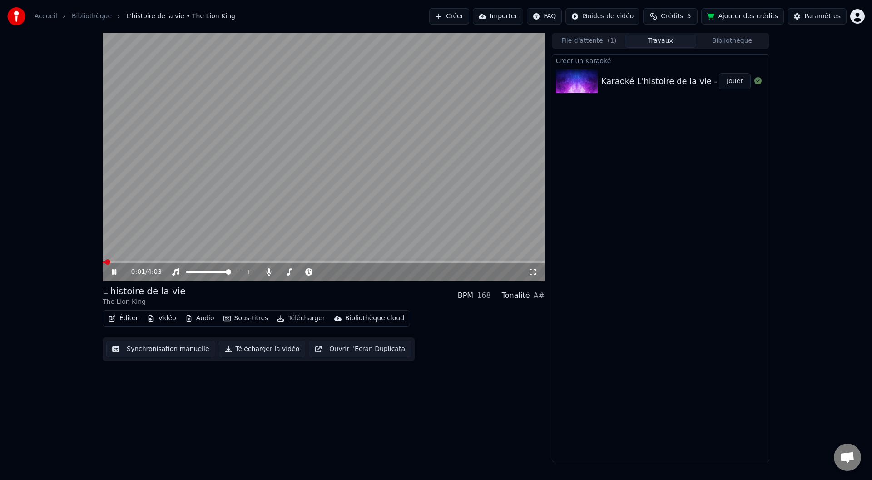
click at [121, 318] on button "Éditer" at bounding box center [123, 318] width 37 height 13
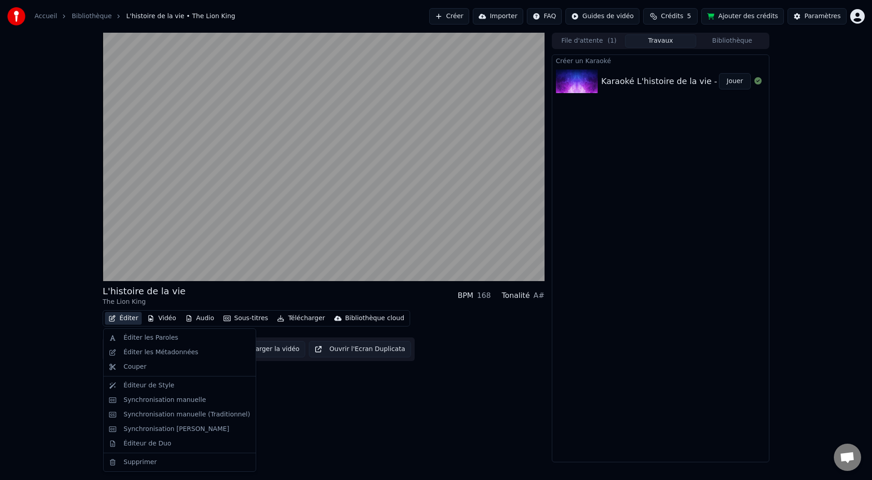
click at [73, 389] on div "L'histoire de la vie The Lion King BPM 168 Tonalité A# Éditer Vidéo Audio Sous-…" at bounding box center [436, 248] width 872 height 430
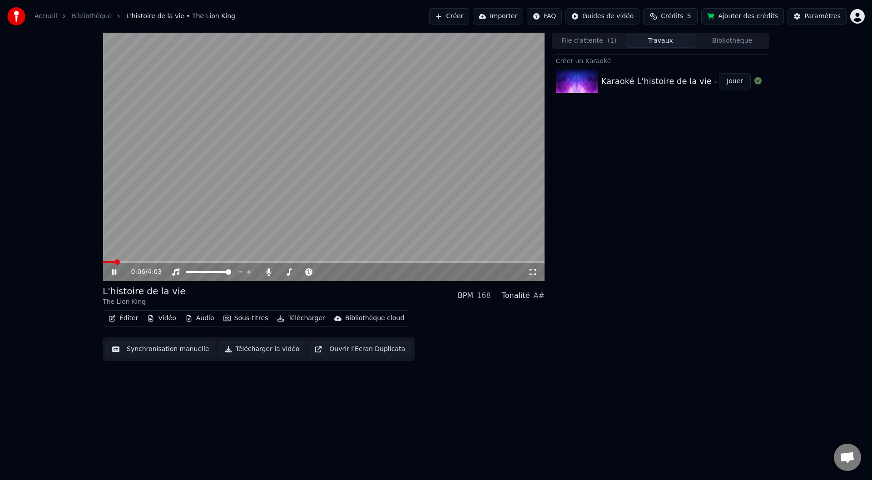
click at [676, 78] on div "Karaoké L'histoire de la vie - The Lion King (1994 film) _" at bounding box center [715, 81] width 228 height 13
click at [650, 81] on div "Karaoké L'histoire de la vie - The Lion King (1994 film) _" at bounding box center [715, 81] width 228 height 13
click at [158, 319] on button "Vidéo" at bounding box center [162, 318] width 36 height 13
click at [55, 16] on div "Accueil" at bounding box center [51, 16] width 33 height 9
click at [46, 15] on link "Accueil" at bounding box center [46, 16] width 23 height 9
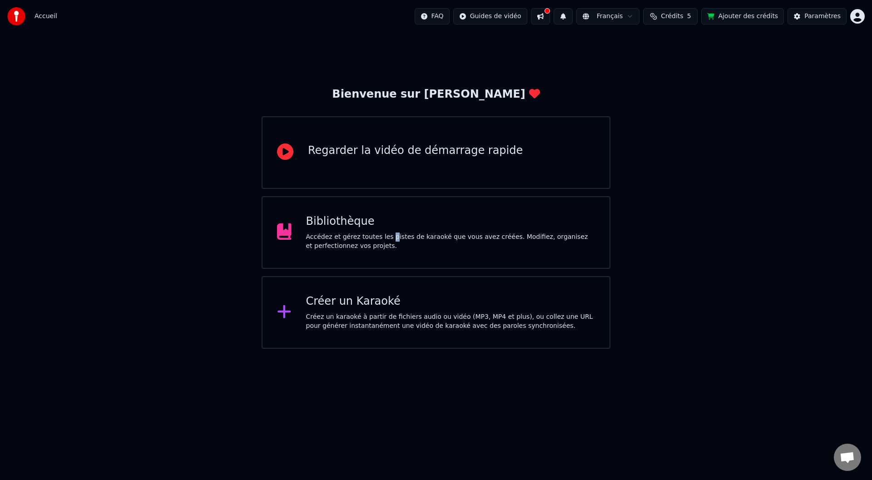
click at [386, 234] on div "Accédez et gérez toutes les pistes de karaoké que vous avez créées. Modifiez, o…" at bounding box center [450, 242] width 289 height 18
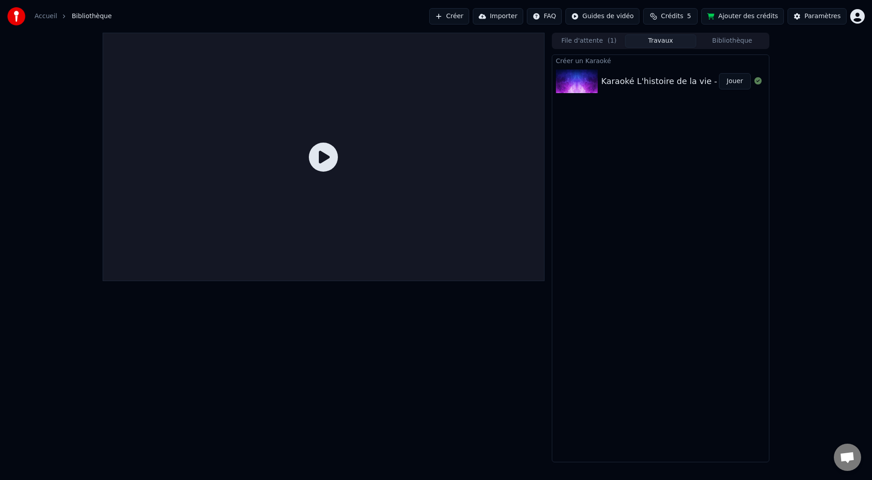
click at [621, 83] on div "Karaoké L'histoire de la vie - The Lion King (1994 film) _" at bounding box center [715, 81] width 228 height 13
click at [591, 39] on button "File d'attente ( 1 )" at bounding box center [589, 41] width 72 height 13
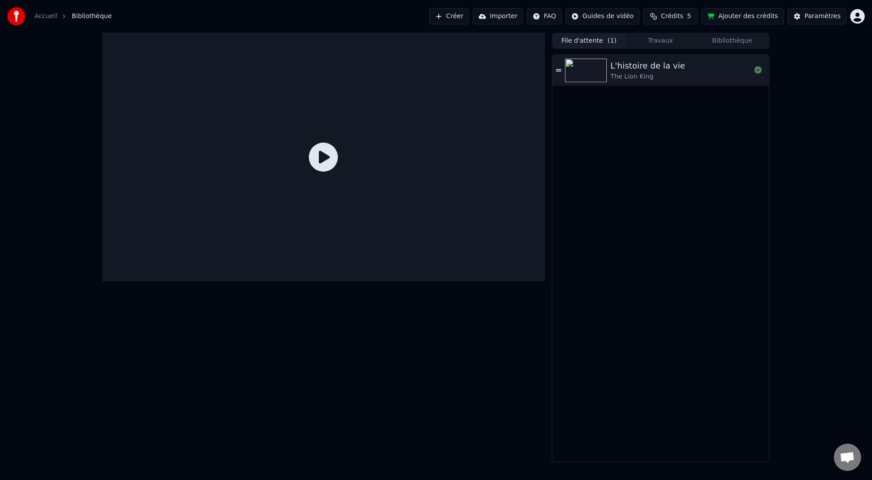
click at [640, 67] on div "L'histoire de la vie" at bounding box center [647, 65] width 74 height 13
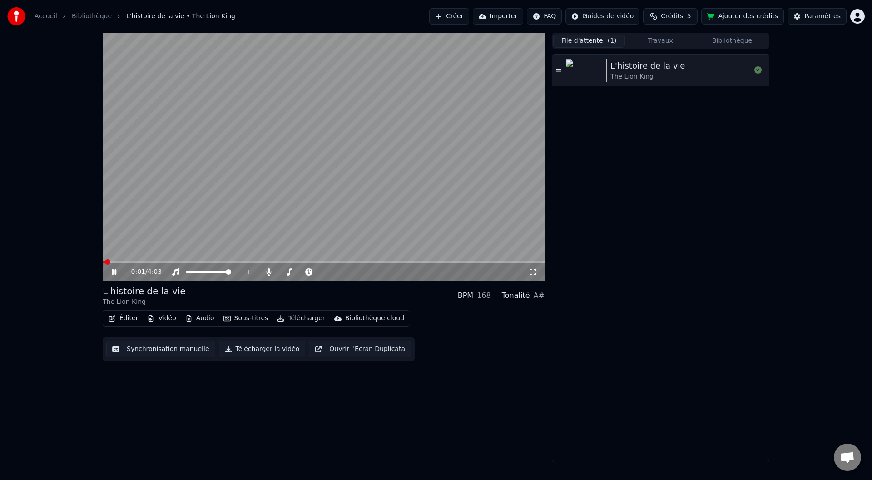
click at [112, 272] on icon at bounding box center [114, 271] width 5 height 5
click at [348, 113] on video at bounding box center [324, 157] width 442 height 248
click at [336, 86] on video at bounding box center [324, 157] width 442 height 248
click at [205, 319] on button "Audio" at bounding box center [200, 318] width 36 height 13
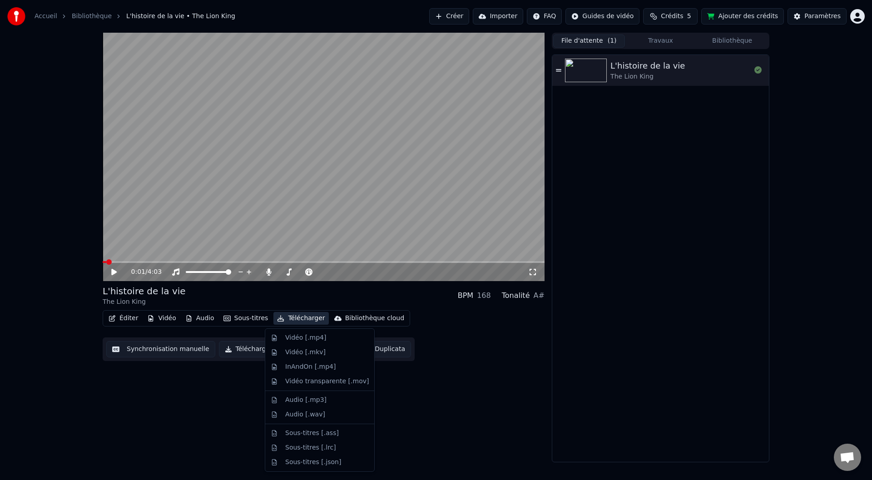
click at [328, 386] on div "Vidéo transparente [.mov]" at bounding box center [327, 381] width 84 height 9
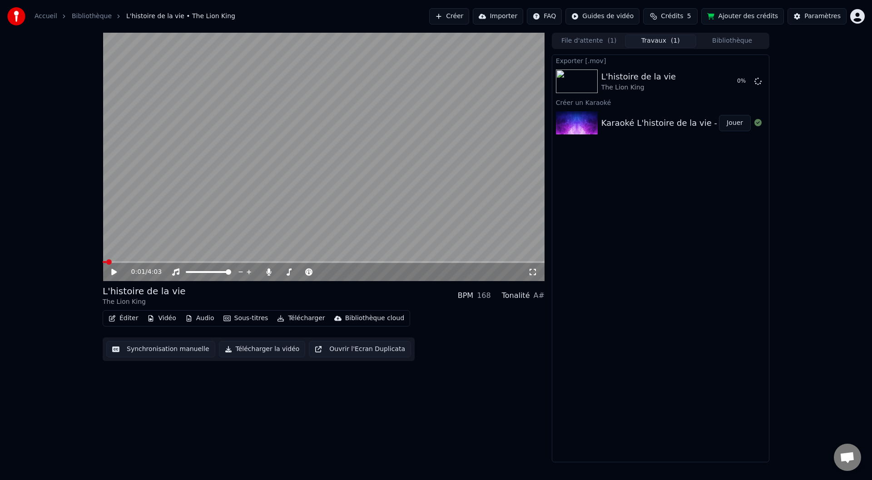
click at [294, 322] on button "Télécharger" at bounding box center [300, 318] width 55 height 13
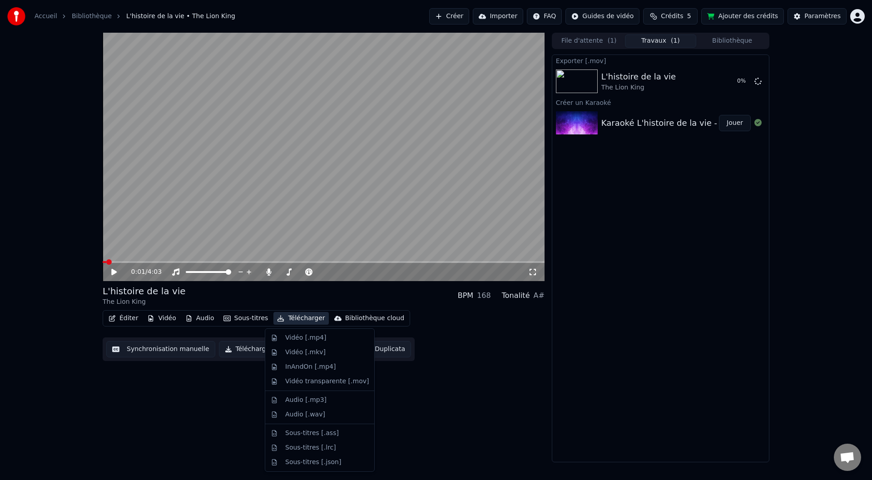
click at [450, 395] on div "0:01 / 4:03 L'histoire de la vie The Lion King BPM 168 Tonalité A# Éditer Vidéo…" at bounding box center [324, 248] width 442 height 430
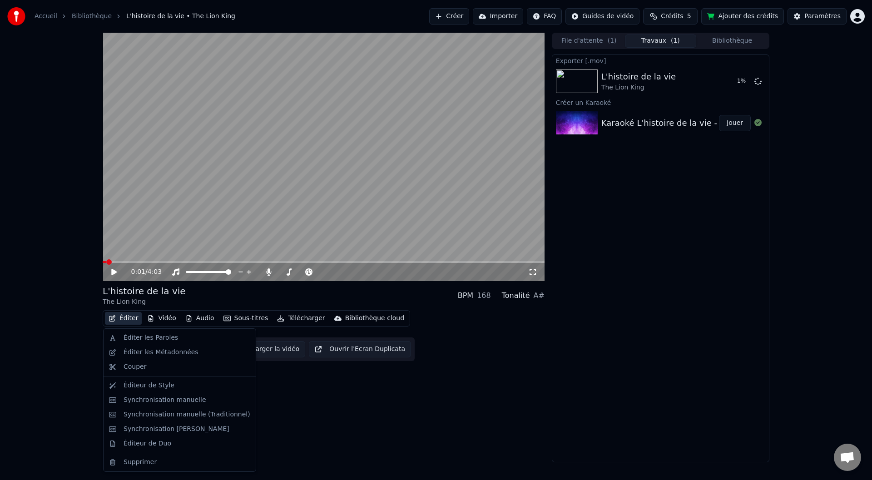
click at [120, 322] on button "Éditer" at bounding box center [123, 318] width 37 height 13
click at [141, 339] on div "Éditer les Paroles" at bounding box center [151, 337] width 54 height 9
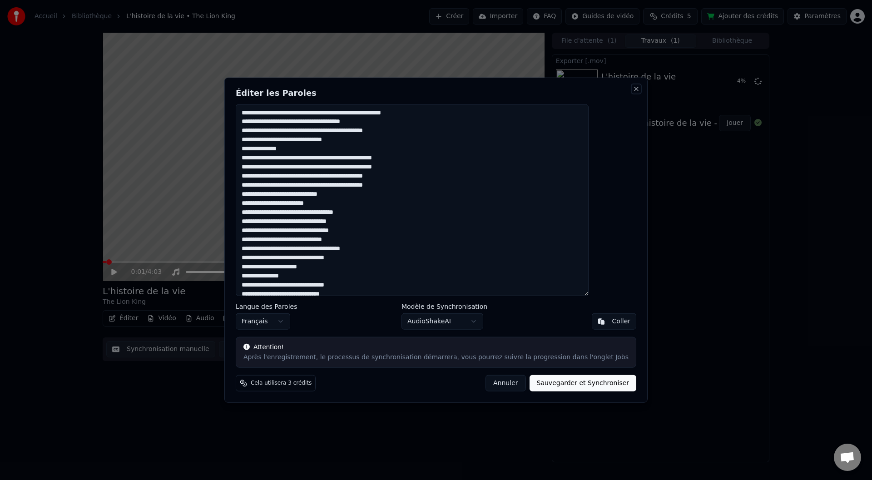
click at [633, 91] on button "Close" at bounding box center [636, 88] width 7 height 7
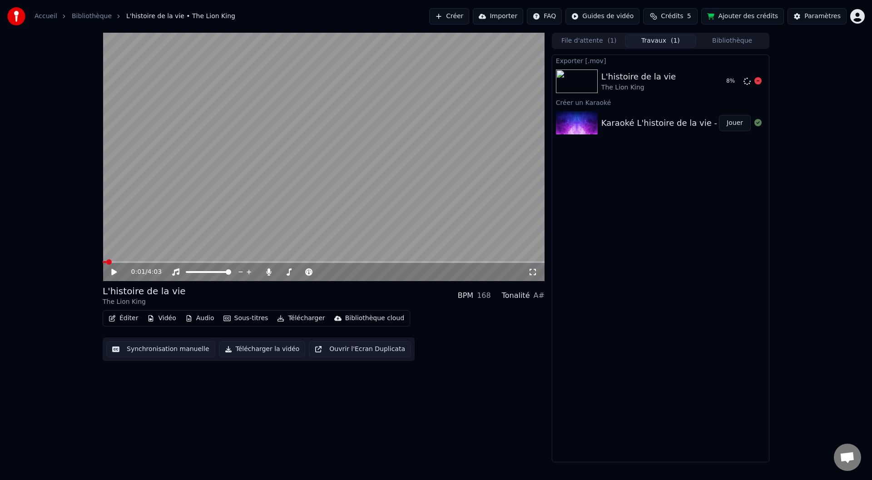
click at [742, 81] on div "8 %" at bounding box center [737, 81] width 28 height 11
click at [757, 82] on icon at bounding box center [757, 80] width 7 height 7
click at [756, 81] on icon at bounding box center [757, 80] width 7 height 7
click at [677, 12] on span "Crédits" at bounding box center [672, 16] width 22 height 9
drag, startPoint x: 681, startPoint y: 213, endPoint x: 797, endPoint y: 109, distance: 156.0
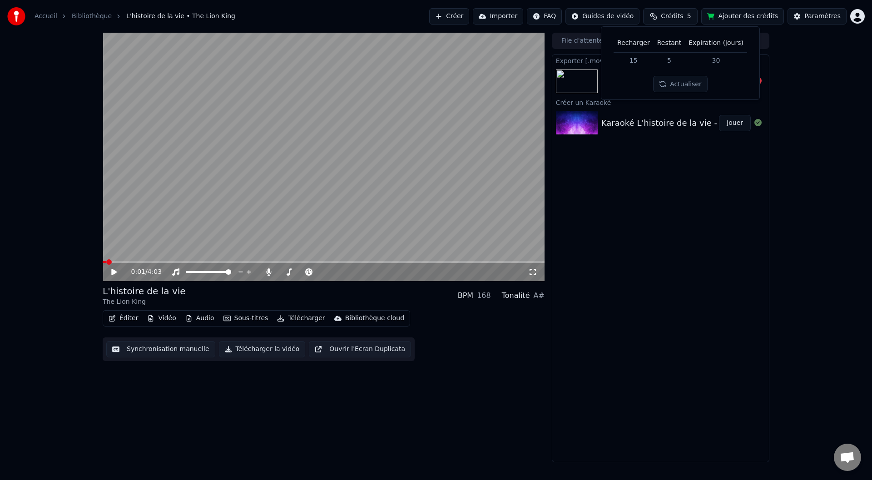
click at [683, 214] on div "Exporter [.mov] L'histoire de la vie The Lion King [PERSON_NAME] un Karaoké Kar…" at bounding box center [661, 258] width 218 height 408
click at [854, 14] on html "Accueil Bibliothèque L'histoire de la vie • The Lion King Créer Importer FAQ Gu…" at bounding box center [436, 240] width 872 height 480
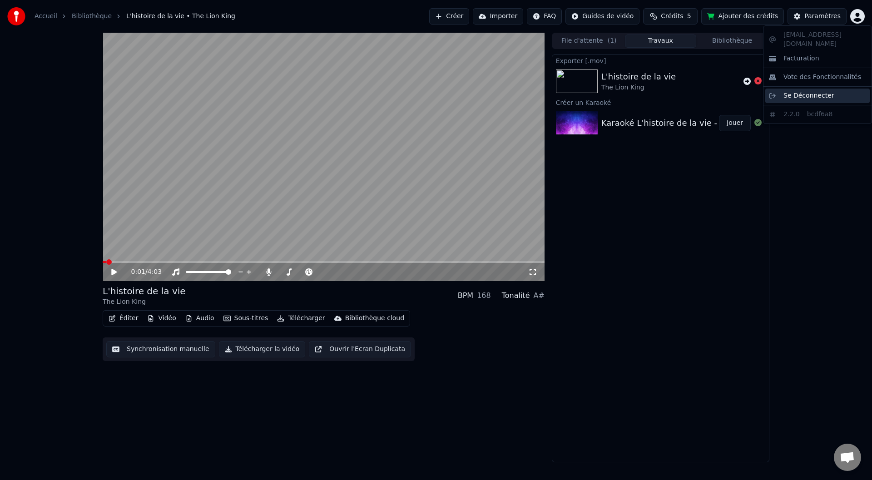
click at [796, 91] on span "Se Déconnecter" at bounding box center [808, 95] width 51 height 9
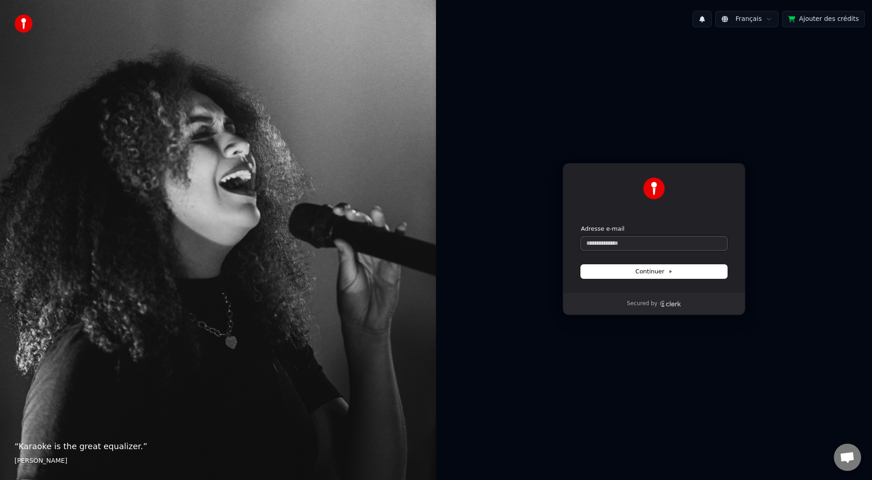
click at [603, 246] on input "Adresse e-mail" at bounding box center [654, 244] width 146 height 14
click at [581, 225] on button "submit" at bounding box center [581, 225] width 0 height 0
type input "**********"
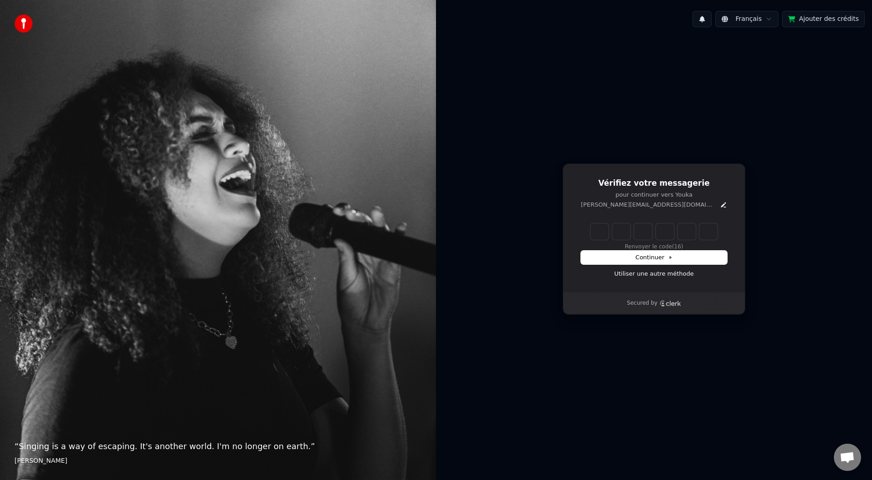
click at [599, 234] on input "Enter verification code" at bounding box center [653, 231] width 127 height 16
type input "******"
